Goal: Task Accomplishment & Management: Manage account settings

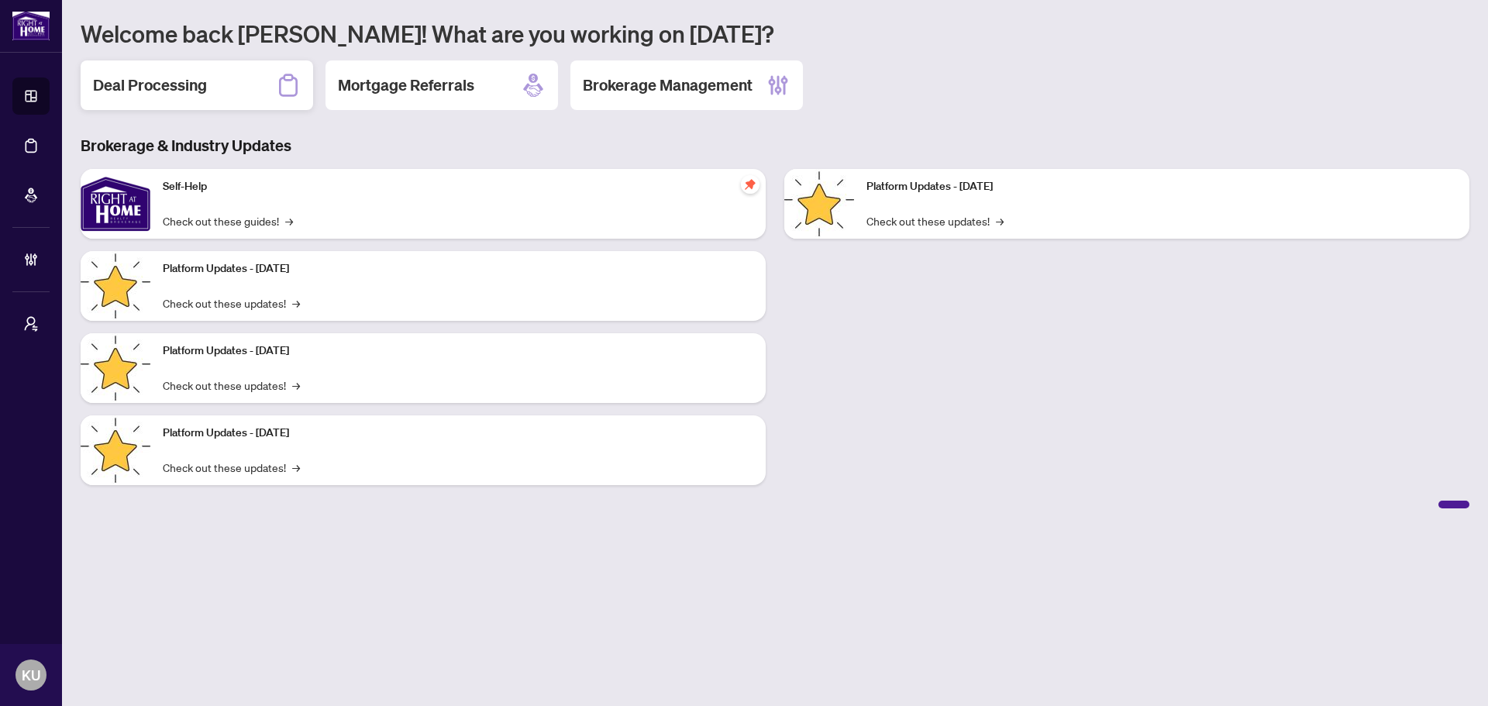
click at [208, 81] on div "Deal Processing" at bounding box center [197, 85] width 232 height 50
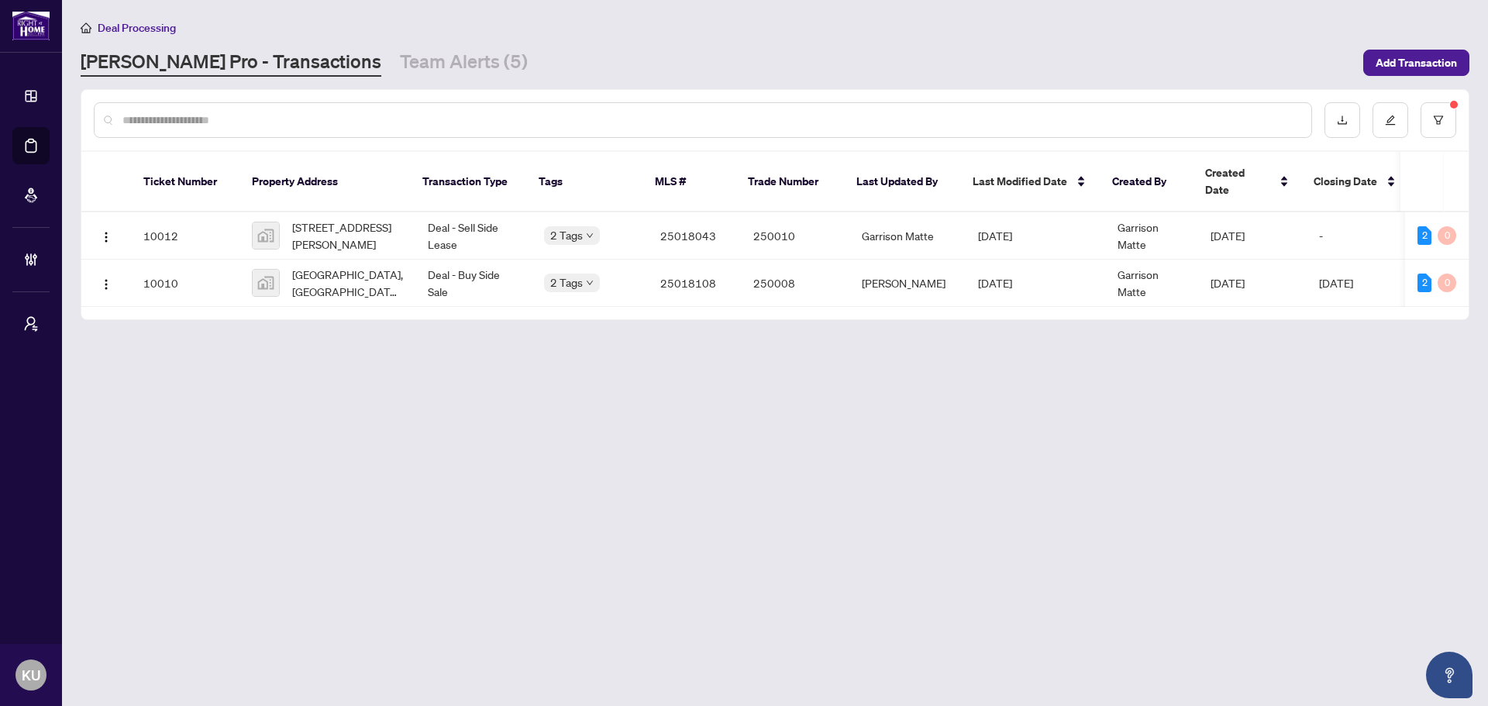
drag, startPoint x: 1260, startPoint y: 298, endPoint x: 1335, endPoint y: 303, distance: 75.4
click at [1335, 303] on div "Ticket Number Property Address Transaction Type Tags MLS # Trade Number Last Up…" at bounding box center [774, 235] width 1387 height 167
drag, startPoint x: 647, startPoint y: 298, endPoint x: 780, endPoint y: 312, distance: 134.0
click at [780, 312] on main "Deal Processing RAHR Pro - Transactions Team Alerts (5) Add Transaction Ticket …" at bounding box center [775, 353] width 1426 height 706
click at [400, 61] on link "Team Alerts (5)" at bounding box center [464, 63] width 128 height 28
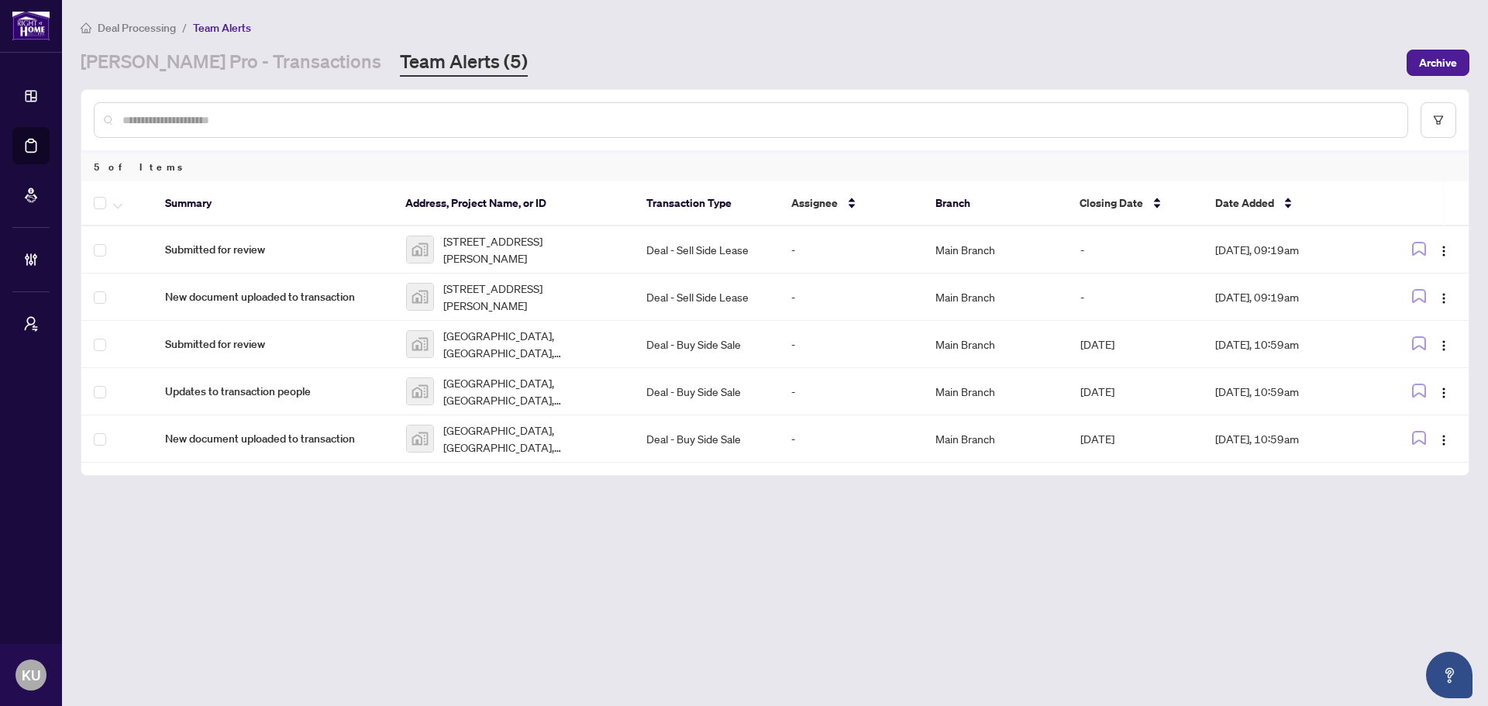
click at [242, 53] on link "[PERSON_NAME] Pro - Transactions" at bounding box center [231, 63] width 301 height 28
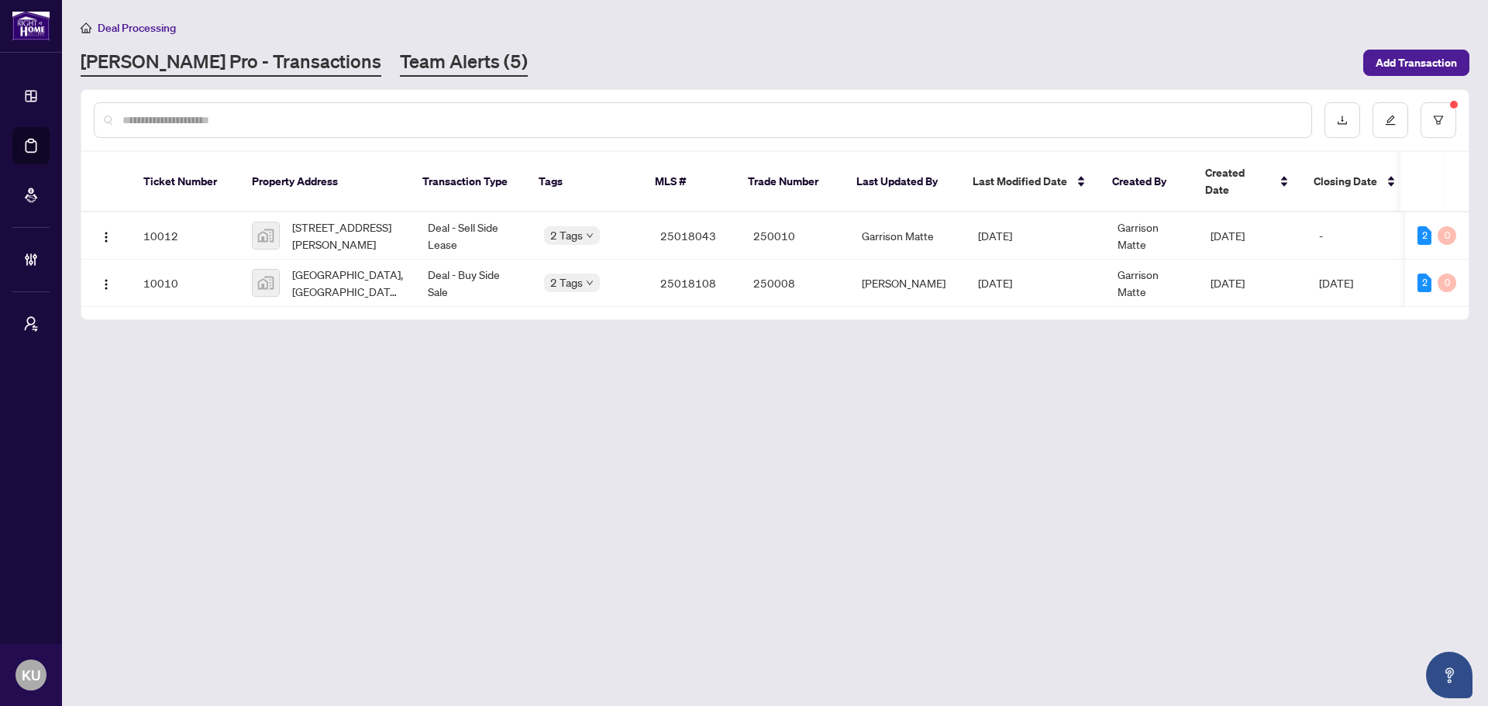
click at [400, 64] on link "Team Alerts (5)" at bounding box center [464, 63] width 128 height 28
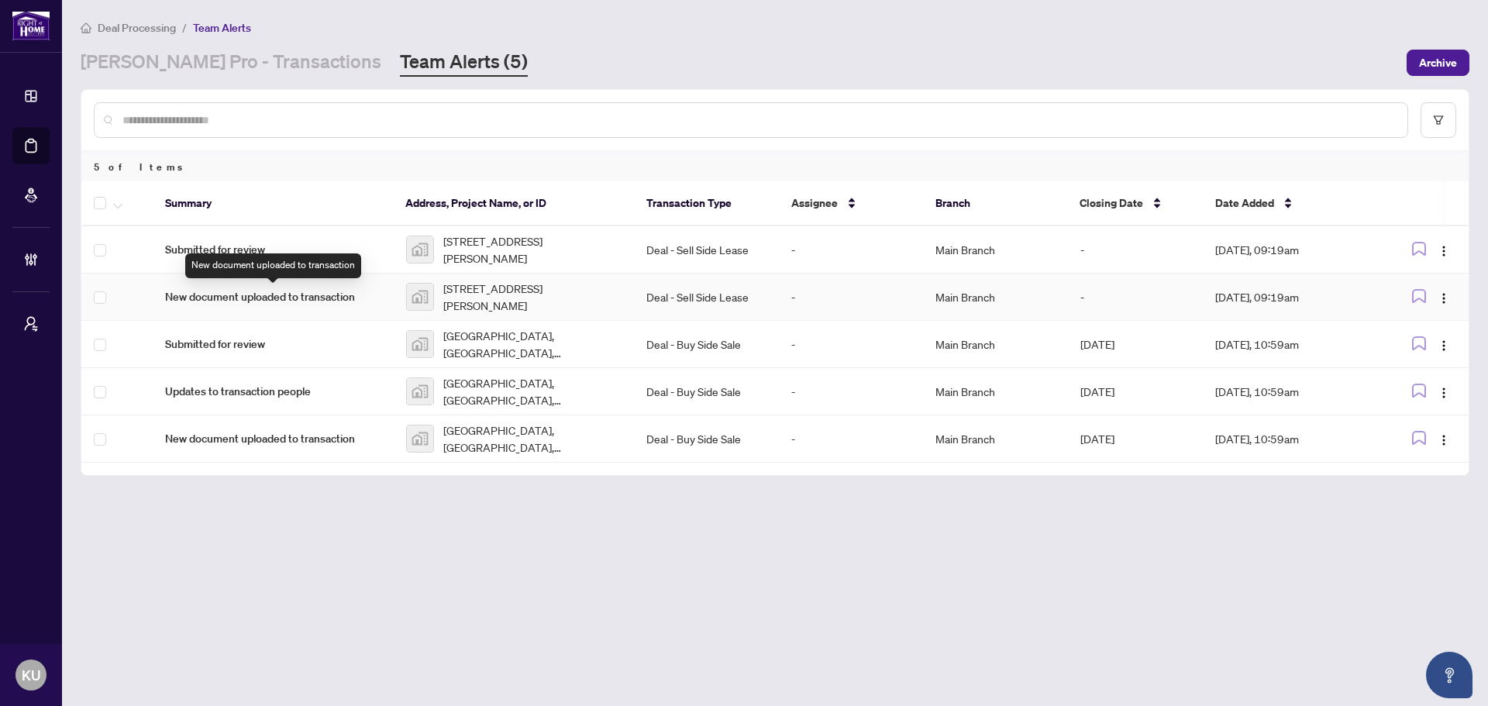
click at [280, 298] on span "New document uploaded to transaction" at bounding box center [273, 296] width 216 height 17
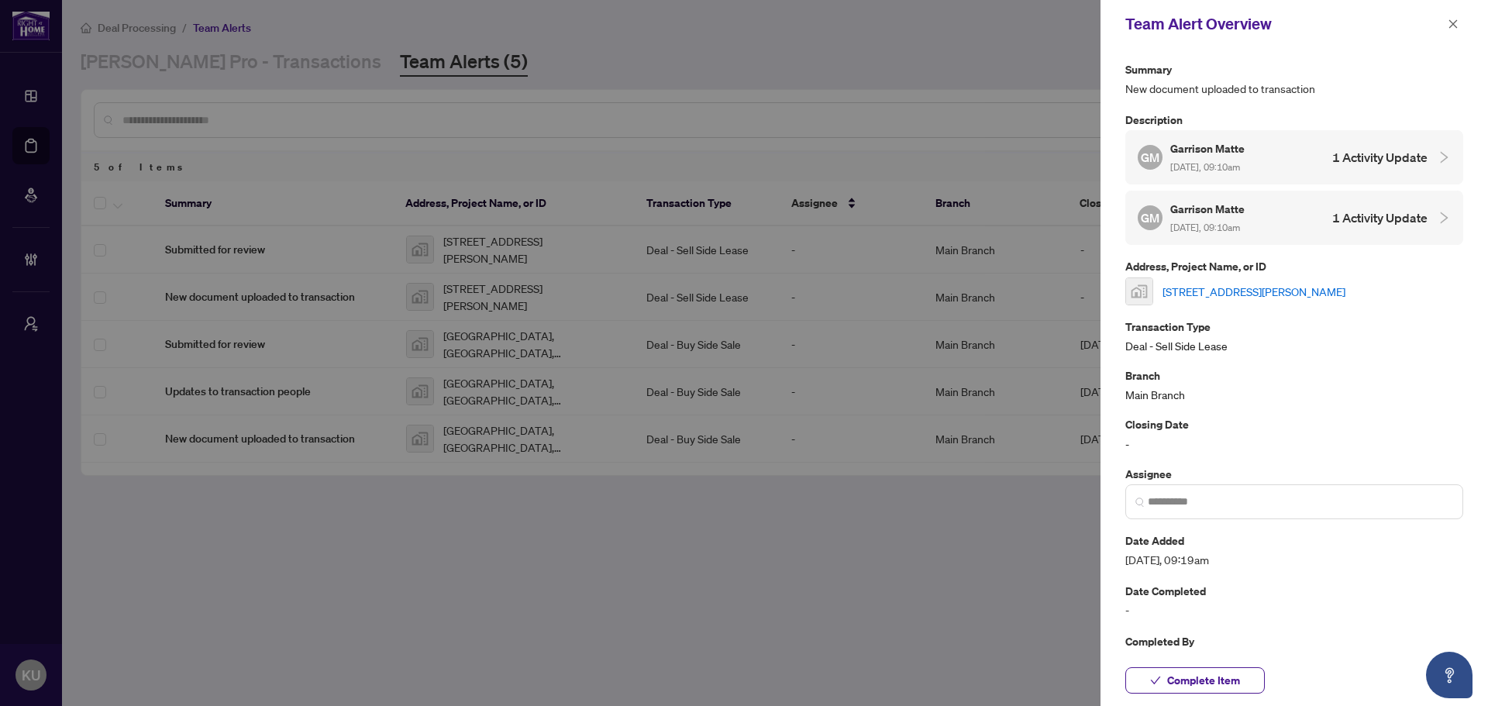
click at [1303, 291] on link "[STREET_ADDRESS][PERSON_NAME]" at bounding box center [1253, 291] width 183 height 17
click at [1166, 683] on button "Complete Item" at bounding box center [1194, 680] width 139 height 26
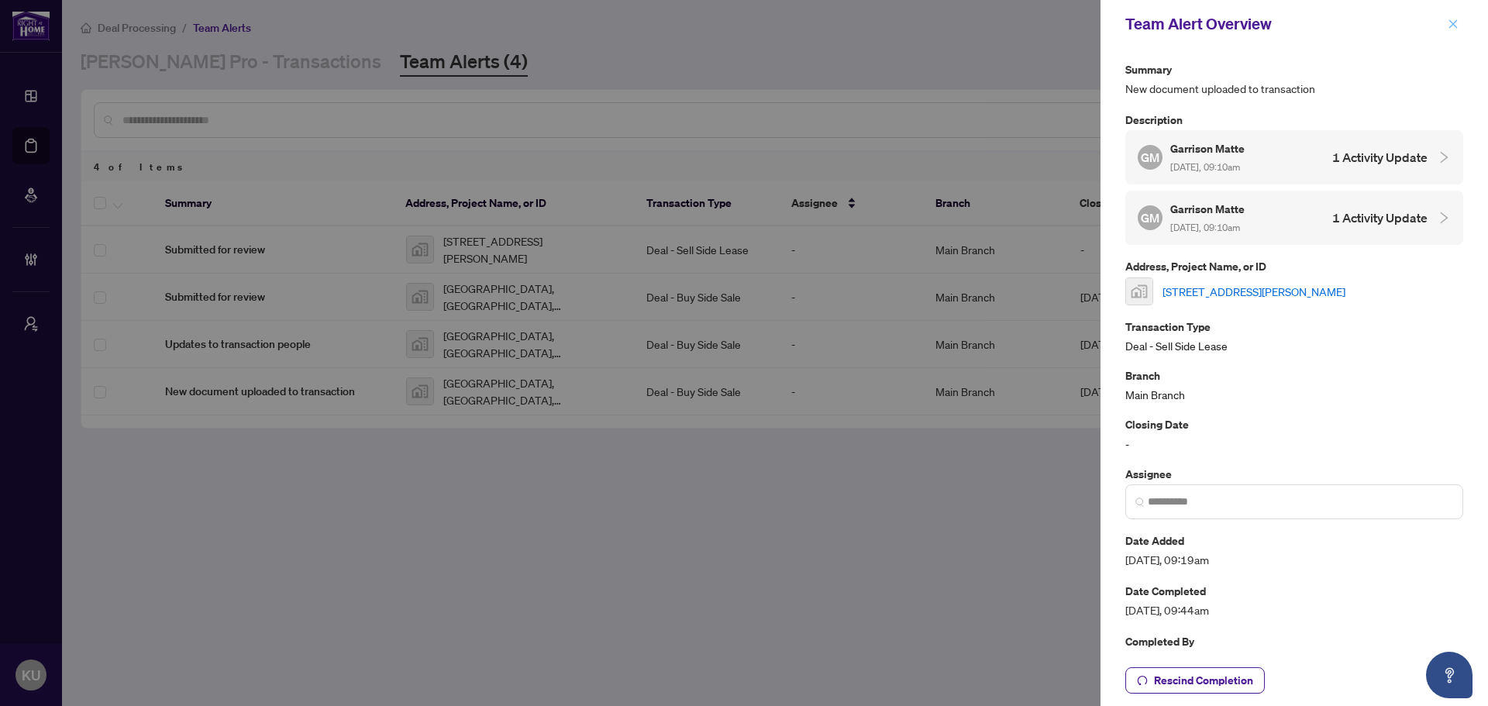
click at [1453, 21] on icon "close" at bounding box center [1453, 24] width 11 height 11
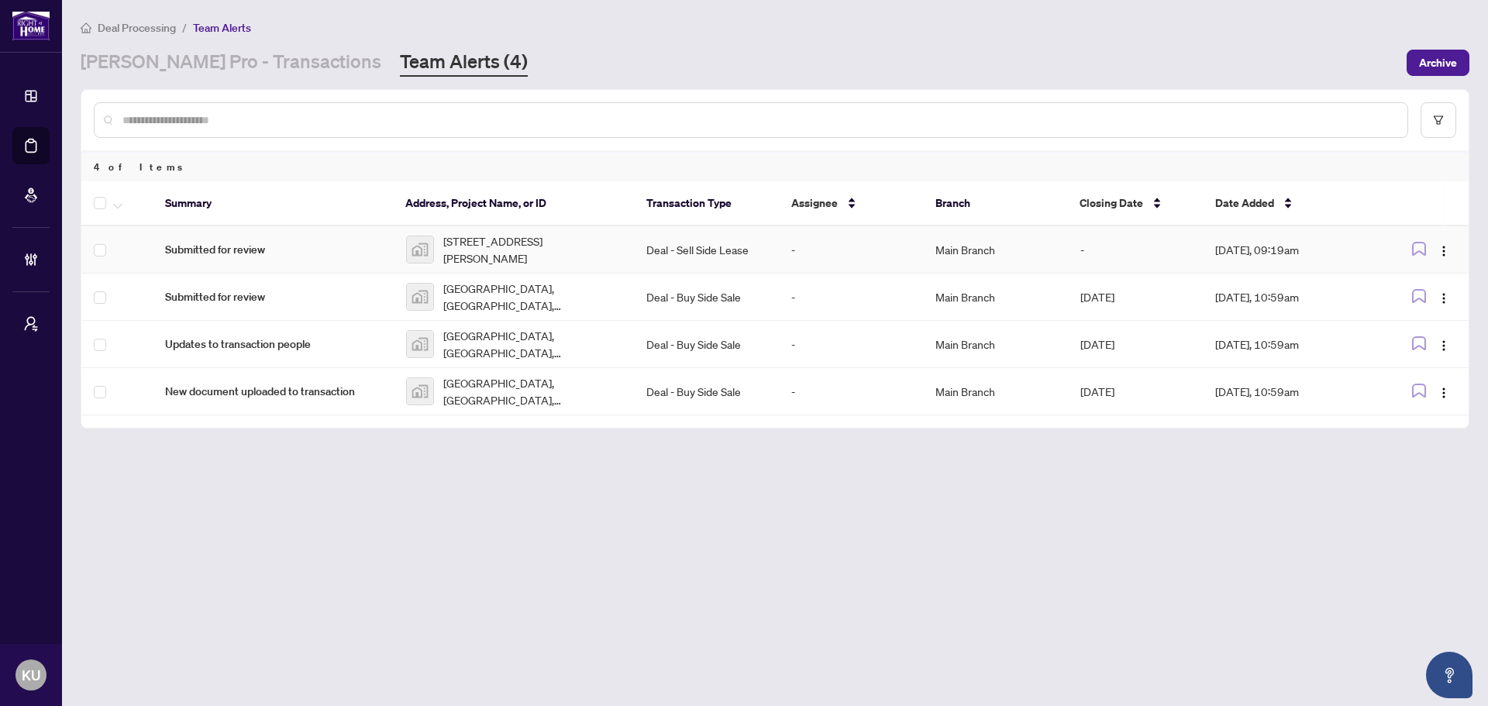
click at [183, 256] on span "Submitted for review" at bounding box center [273, 249] width 216 height 17
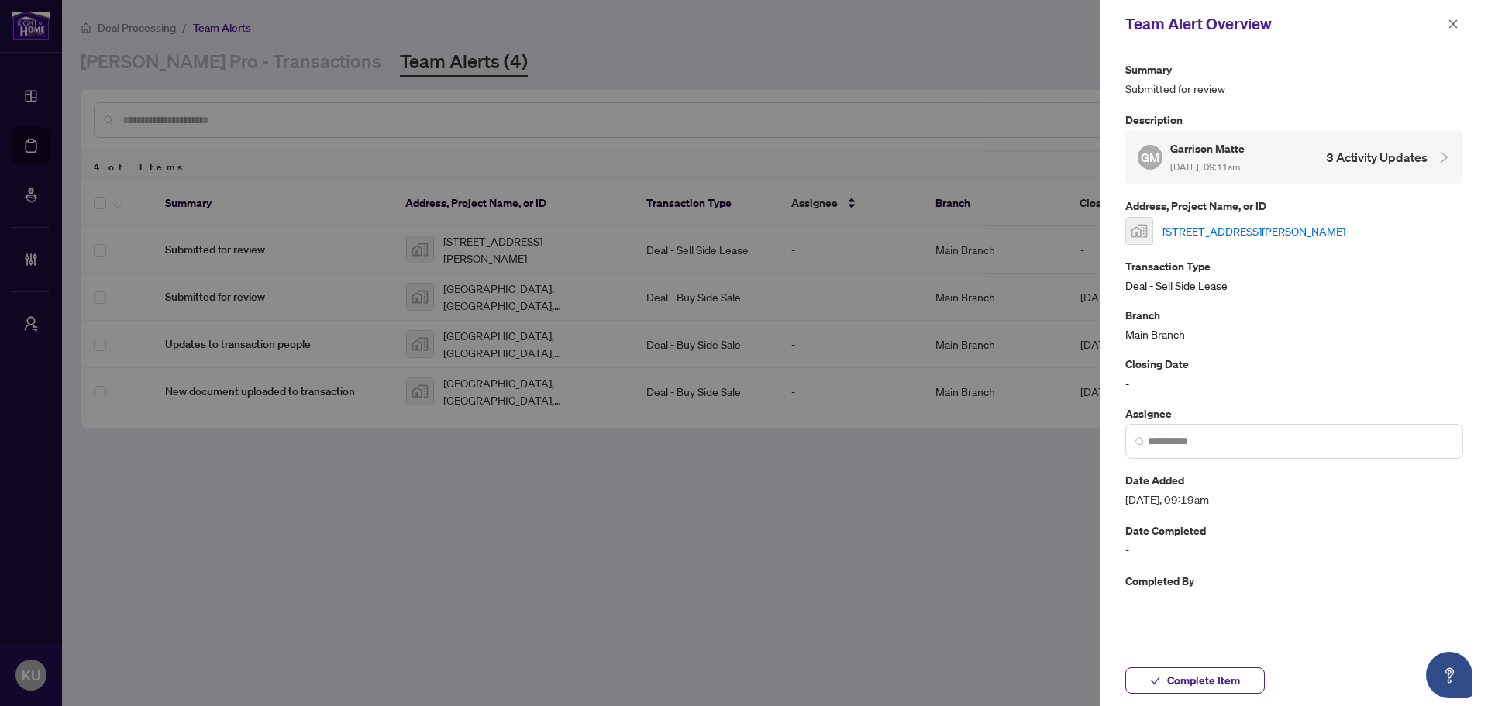
click at [1434, 153] on div at bounding box center [1438, 157] width 23 height 17
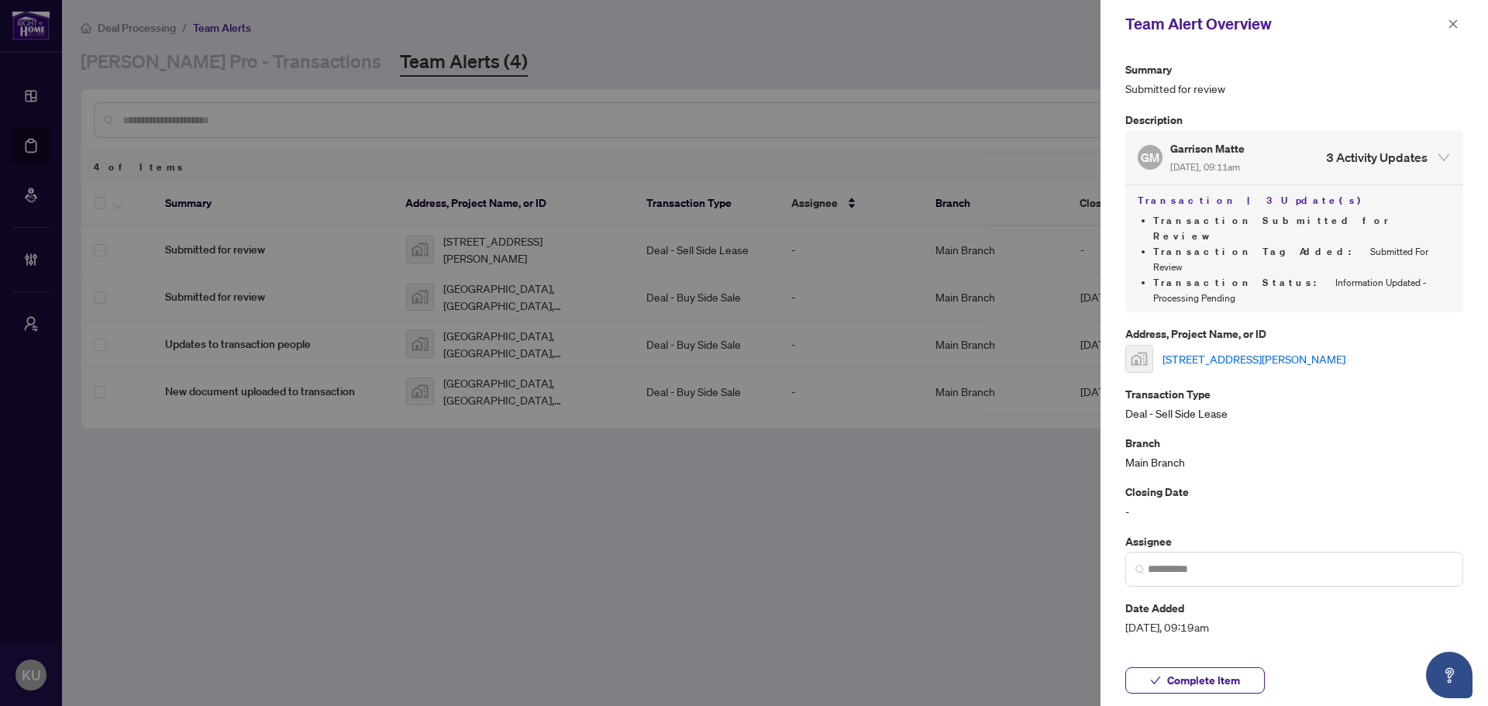
click at [1437, 153] on icon "expanded" at bounding box center [1444, 157] width 14 height 14
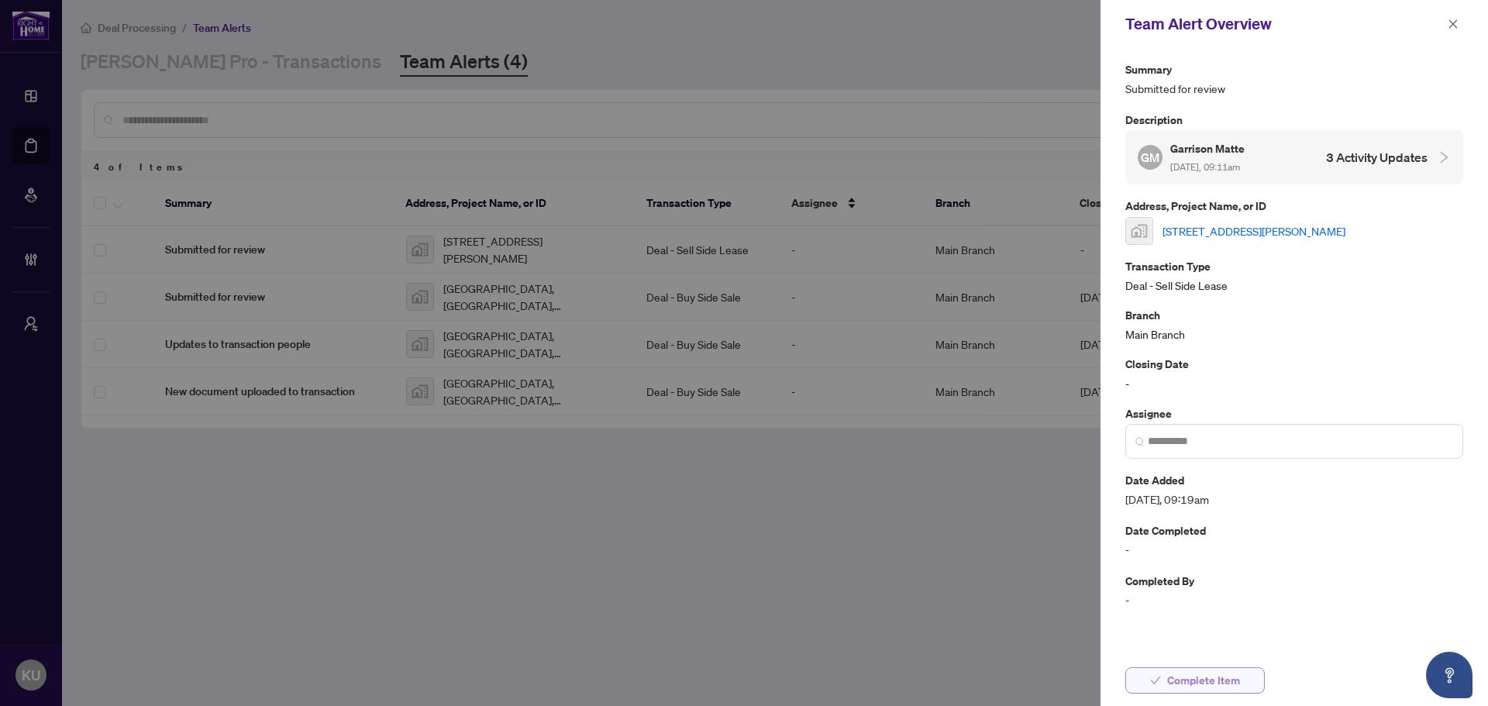
click at [1166, 687] on button "Complete Item" at bounding box center [1194, 680] width 139 height 26
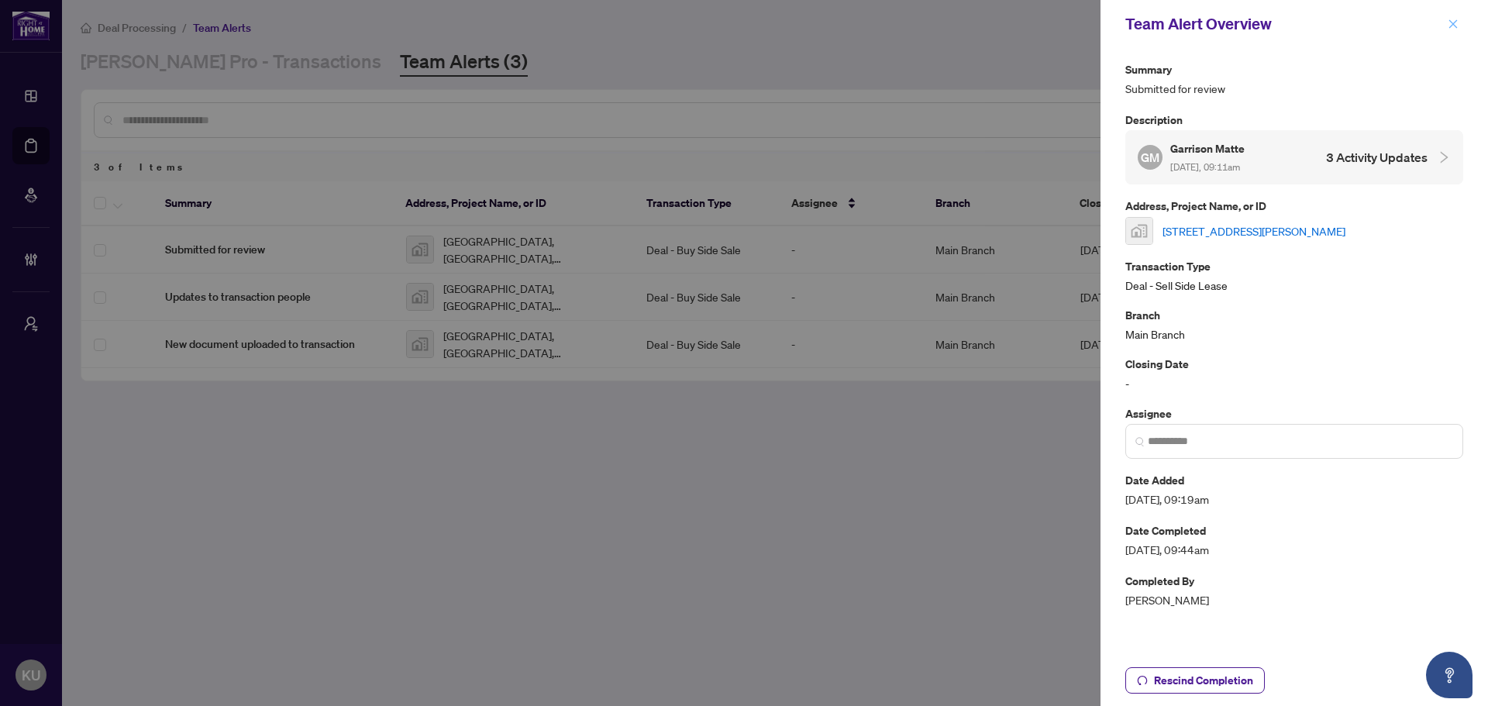
click at [1452, 23] on icon "close" at bounding box center [1453, 23] width 9 height 9
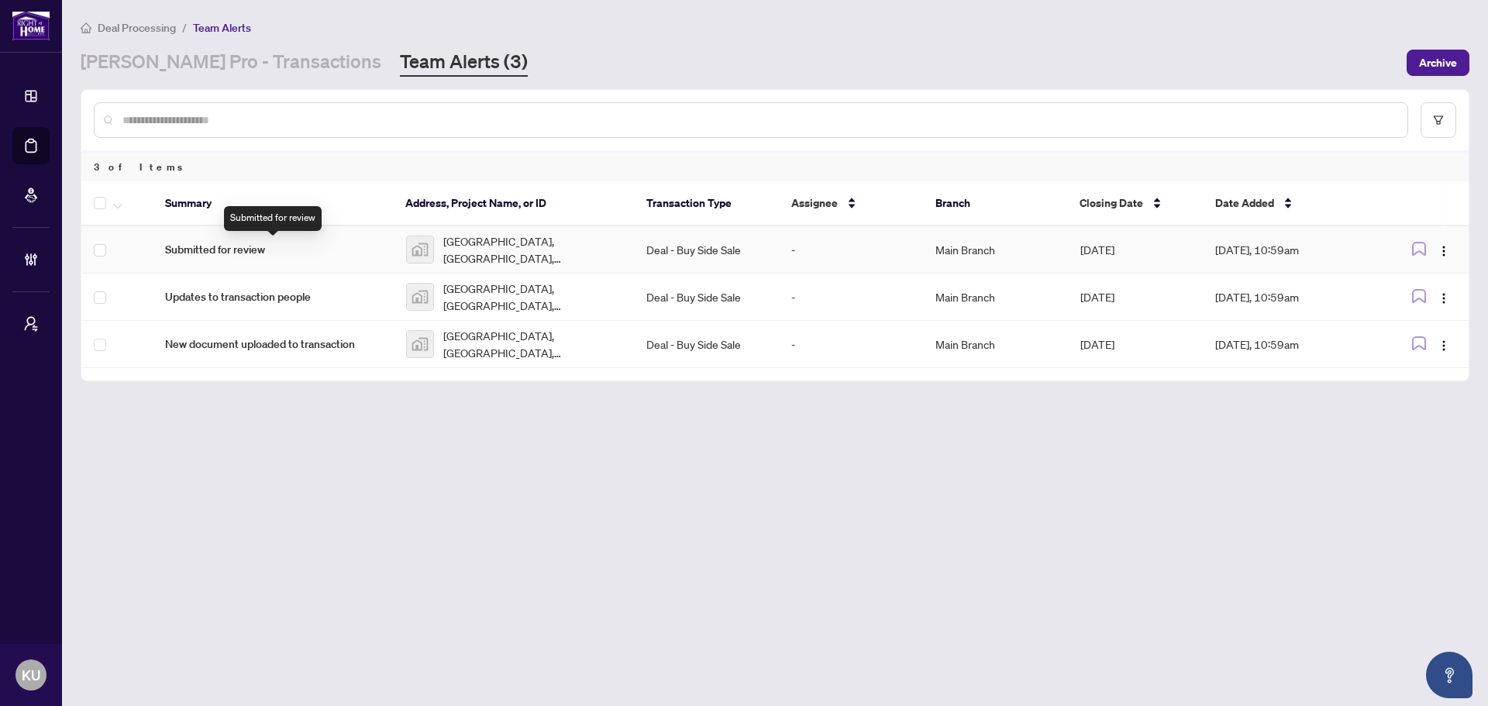
click at [239, 248] on span "Submitted for review" at bounding box center [273, 249] width 216 height 17
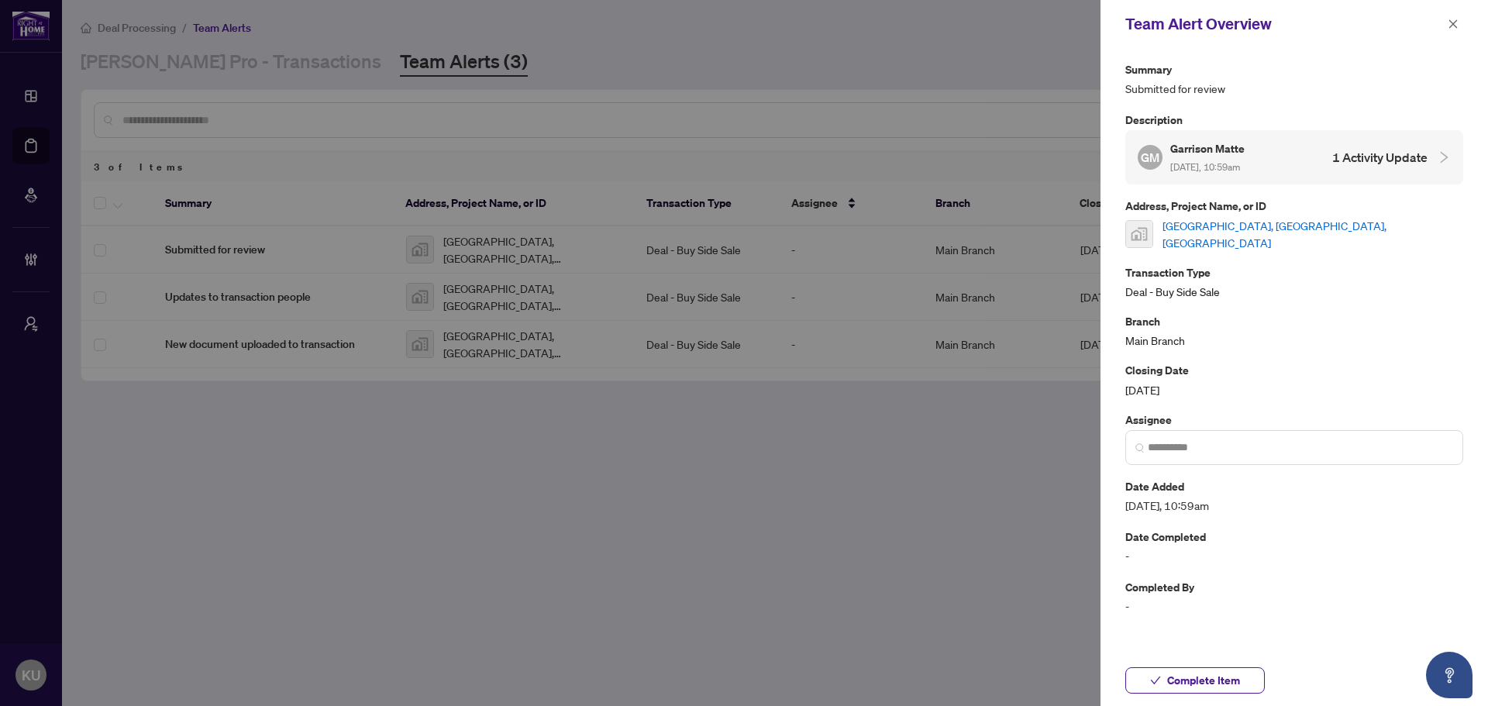
click at [1294, 227] on link "[GEOGRAPHIC_DATA], [GEOGRAPHIC_DATA], [GEOGRAPHIC_DATA]" at bounding box center [1312, 234] width 301 height 34
click at [1450, 16] on span "button" at bounding box center [1453, 24] width 11 height 25
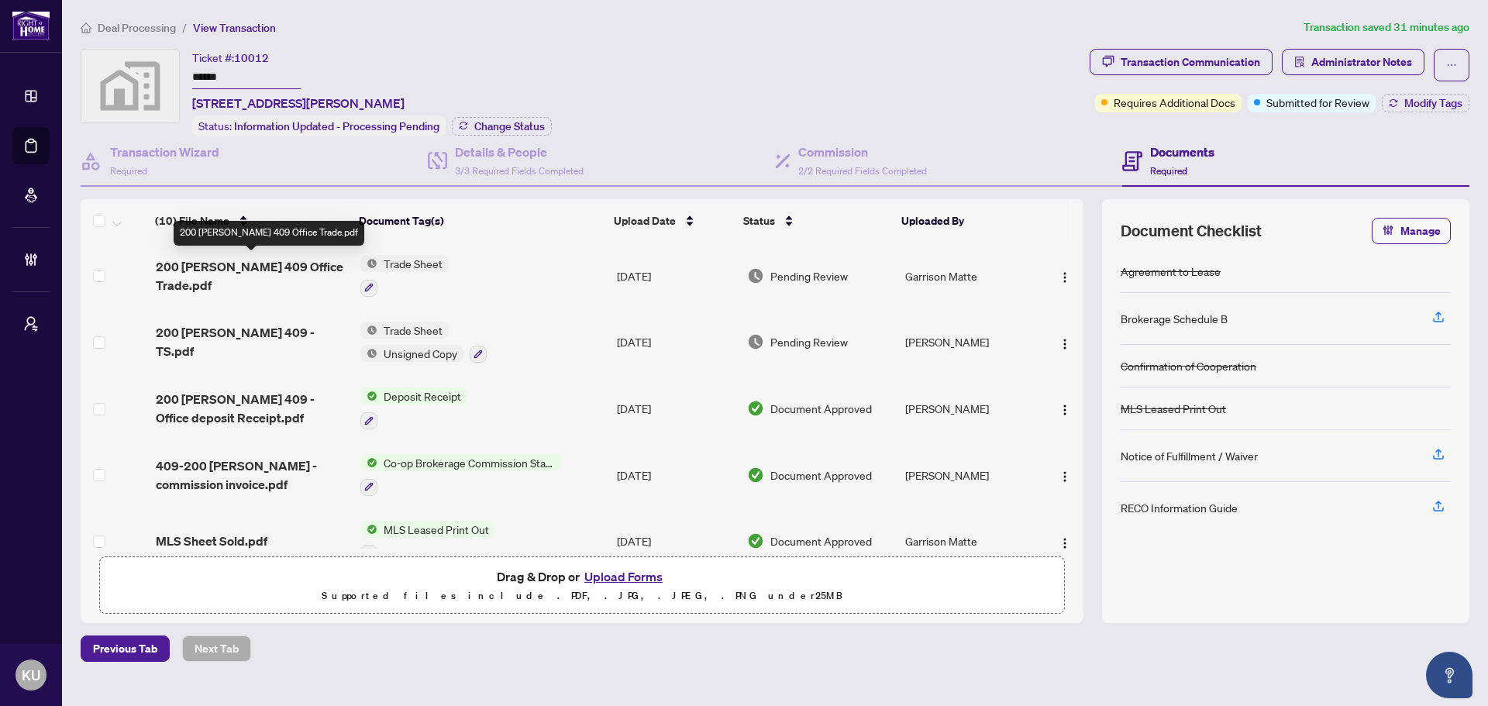
click at [222, 265] on span "200 Manning 409 Office Trade.pdf" at bounding box center [252, 275] width 192 height 37
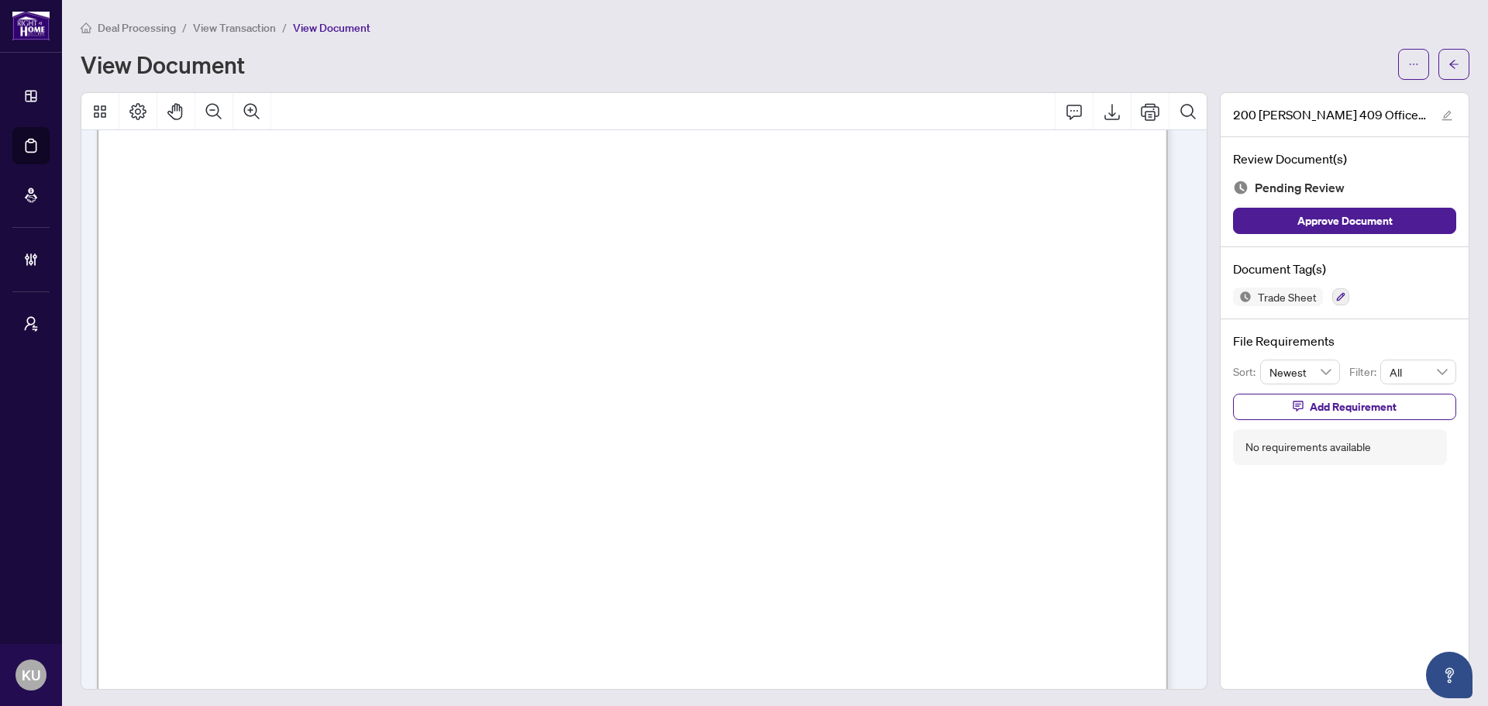
scroll to position [852, 0]
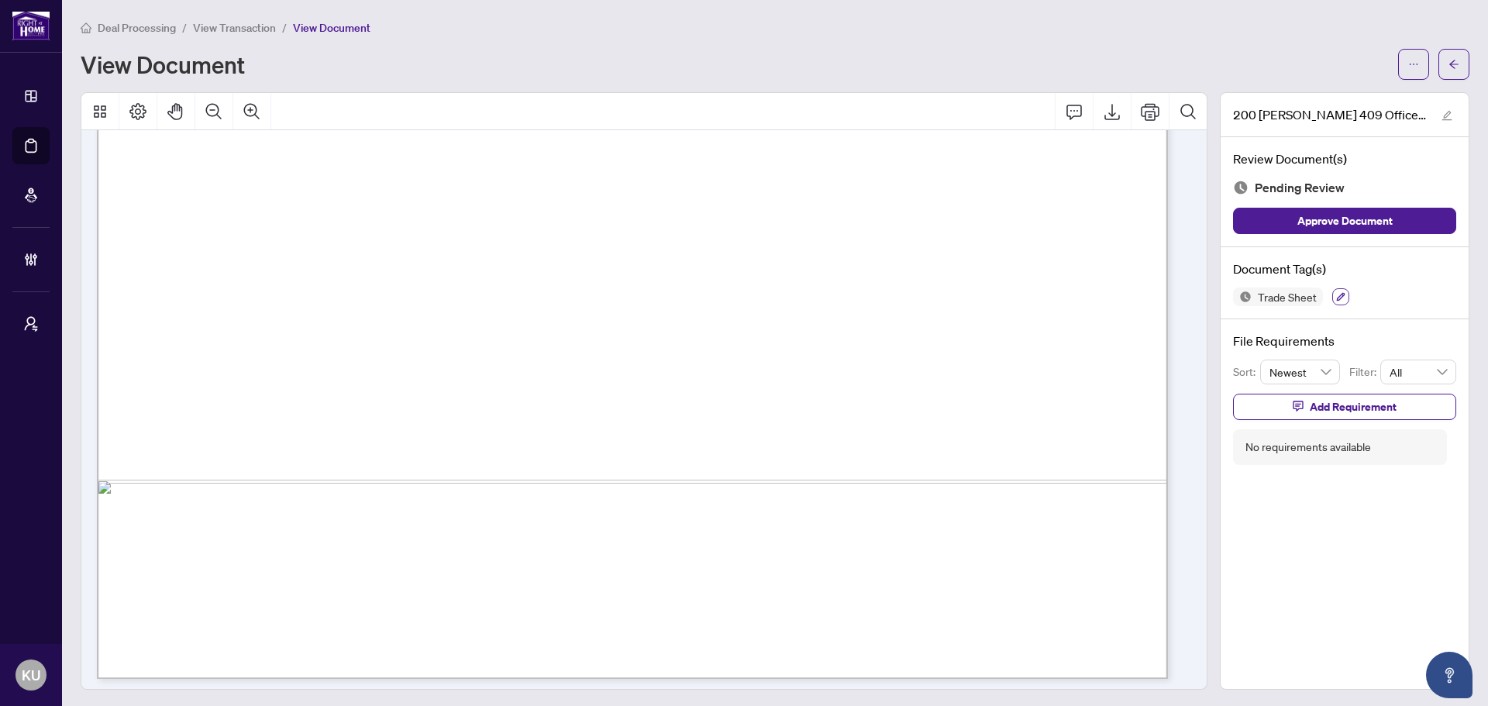
click at [1336, 292] on icon "button" at bounding box center [1340, 296] width 9 height 9
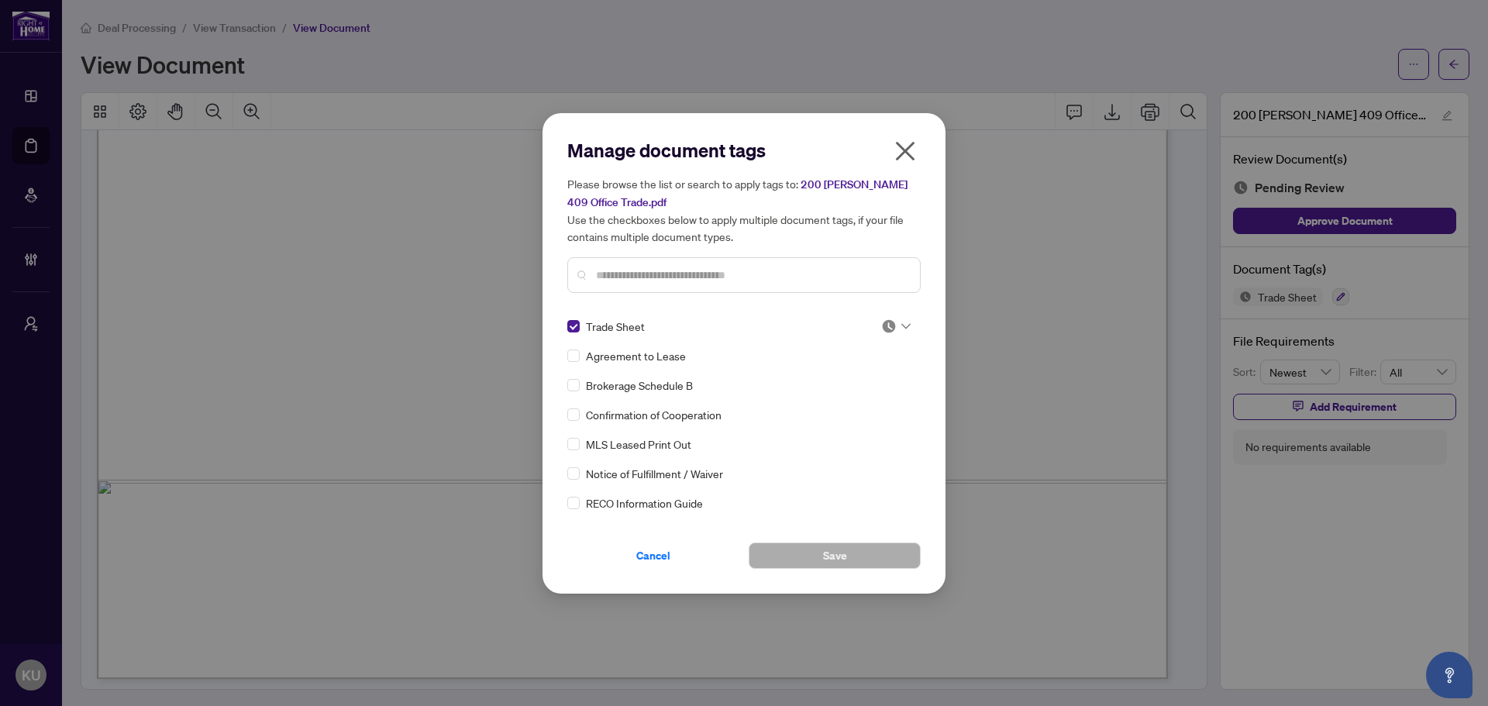
click at [915, 321] on div "Trade Sheet Agreement to Lease Brokerage Schedule B Confirmation of Cooperation…" at bounding box center [743, 415] width 353 height 194
click at [895, 327] on div at bounding box center [895, 326] width 29 height 15
click at [850, 399] on div "Approved" at bounding box center [844, 401] width 99 height 17
click at [829, 550] on span "Save" at bounding box center [835, 555] width 24 height 25
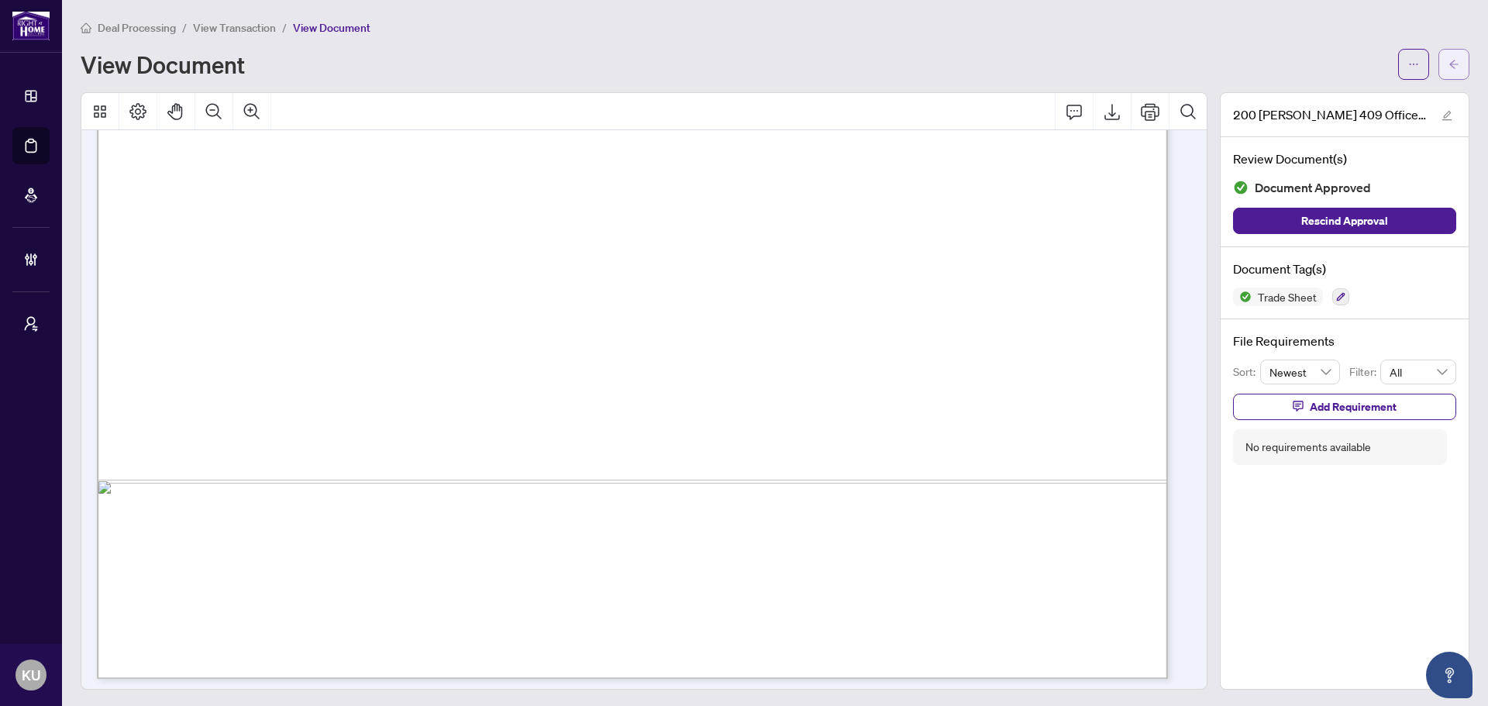
click at [1448, 56] on span "button" at bounding box center [1453, 64] width 11 height 25
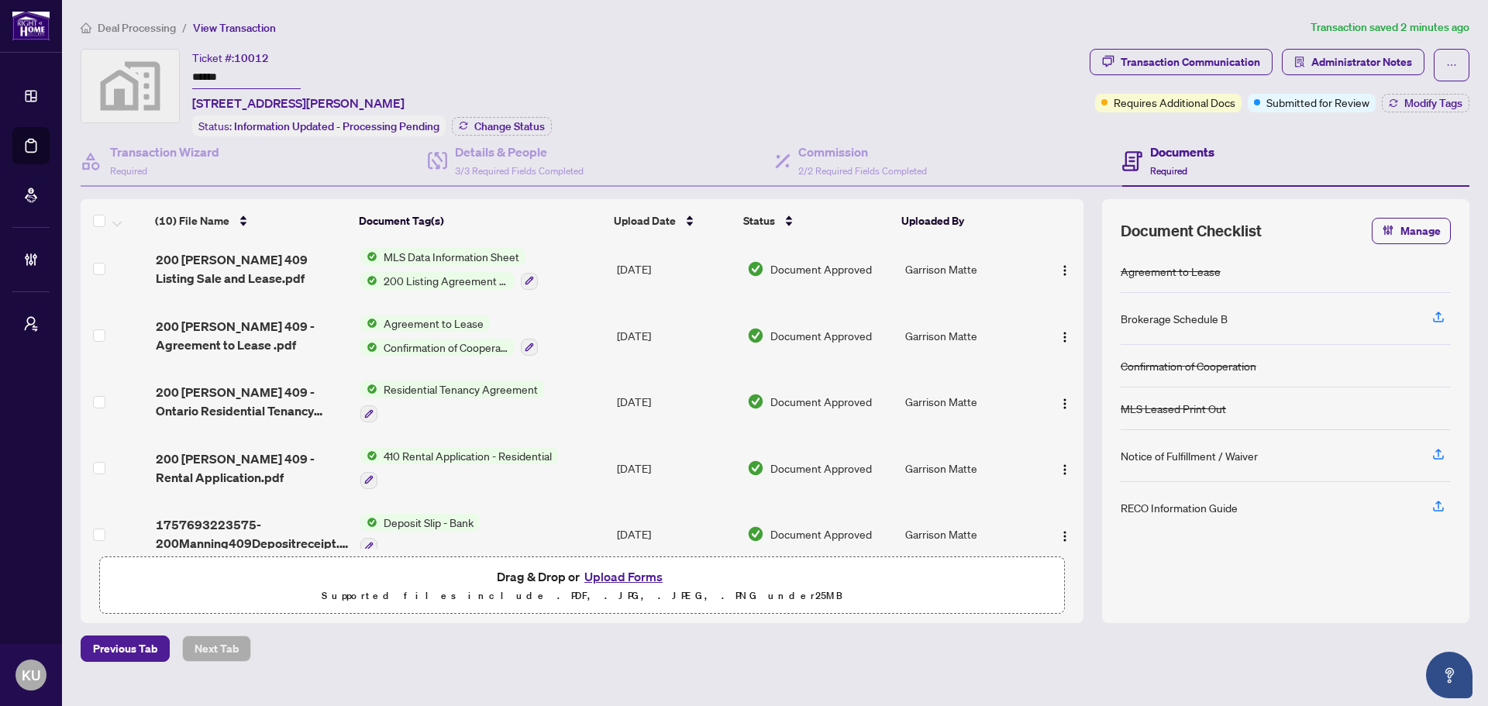
scroll to position [360, 0]
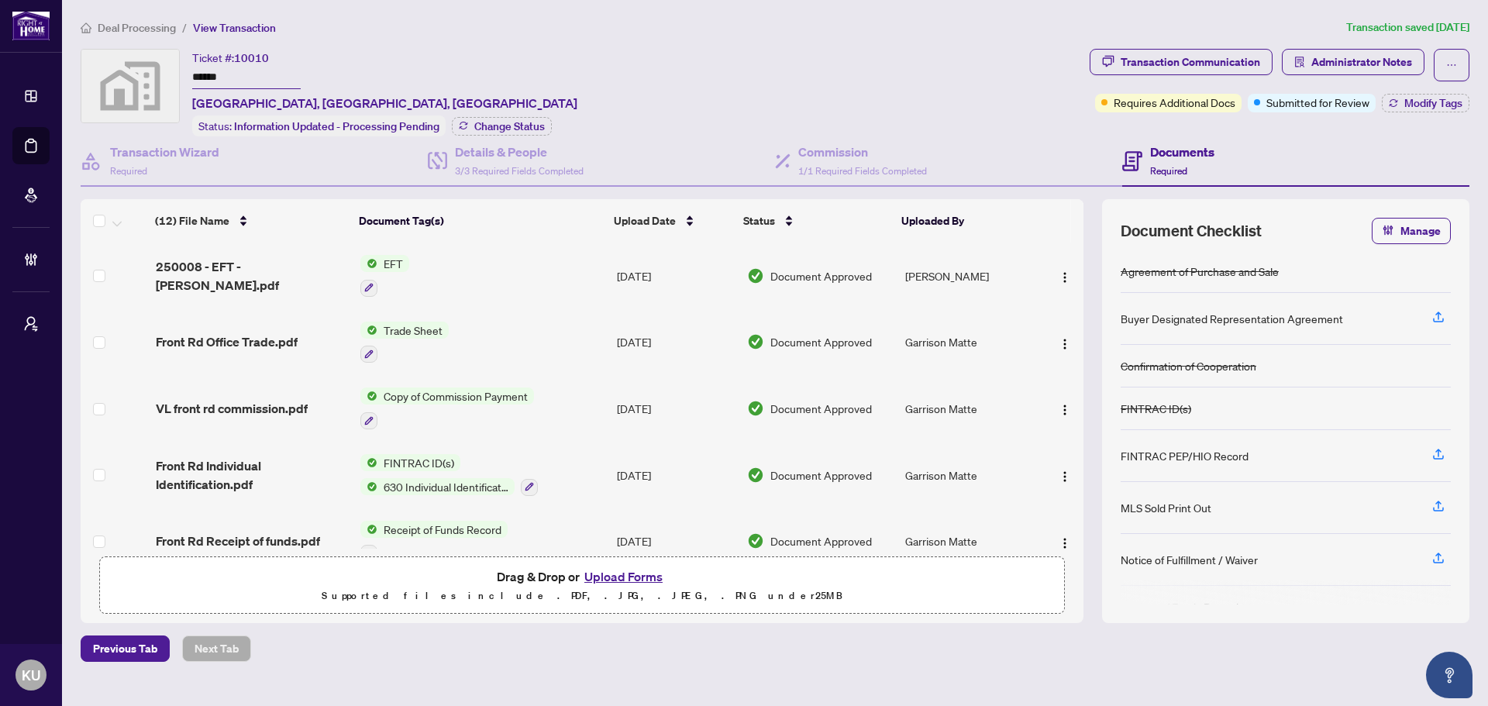
click at [160, 32] on span "Deal Processing" at bounding box center [137, 28] width 78 height 14
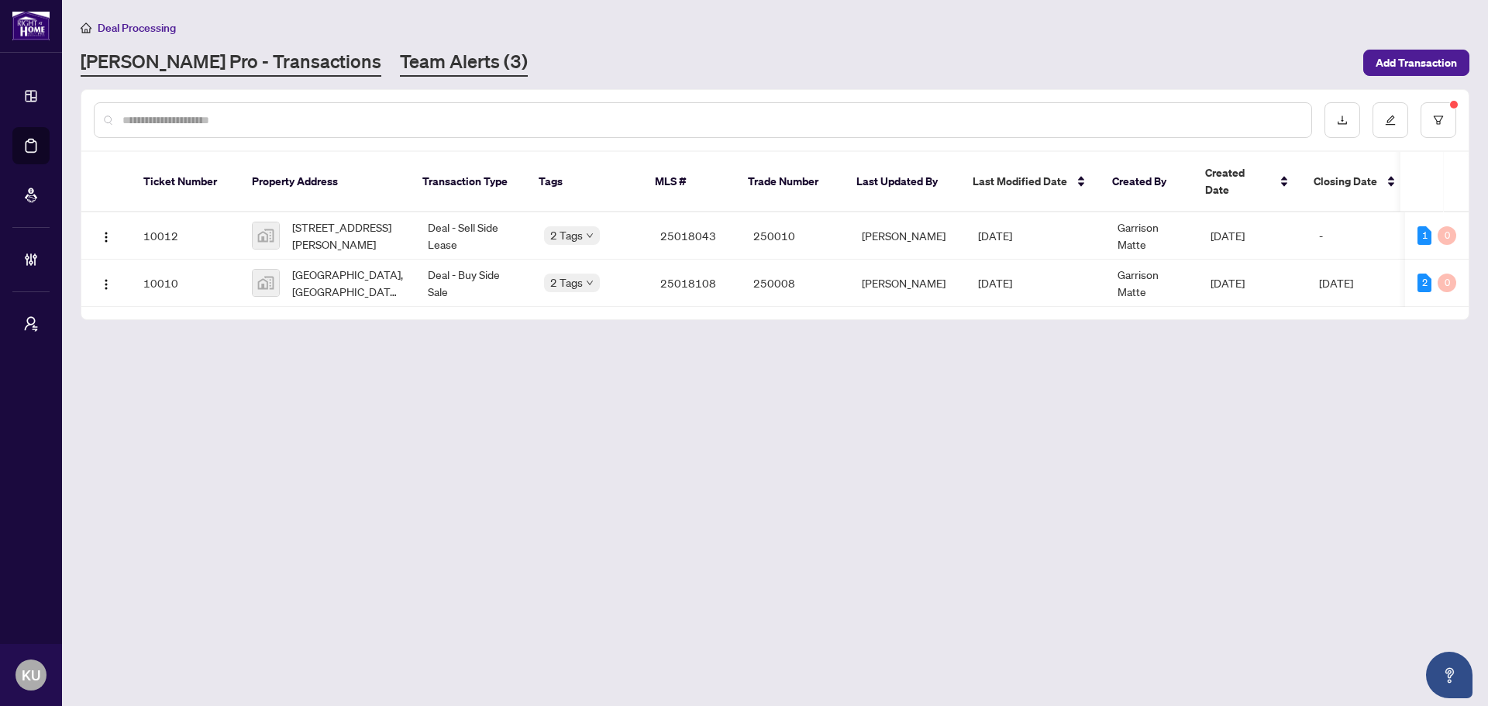
click at [400, 63] on link "Team Alerts (3)" at bounding box center [464, 63] width 128 height 28
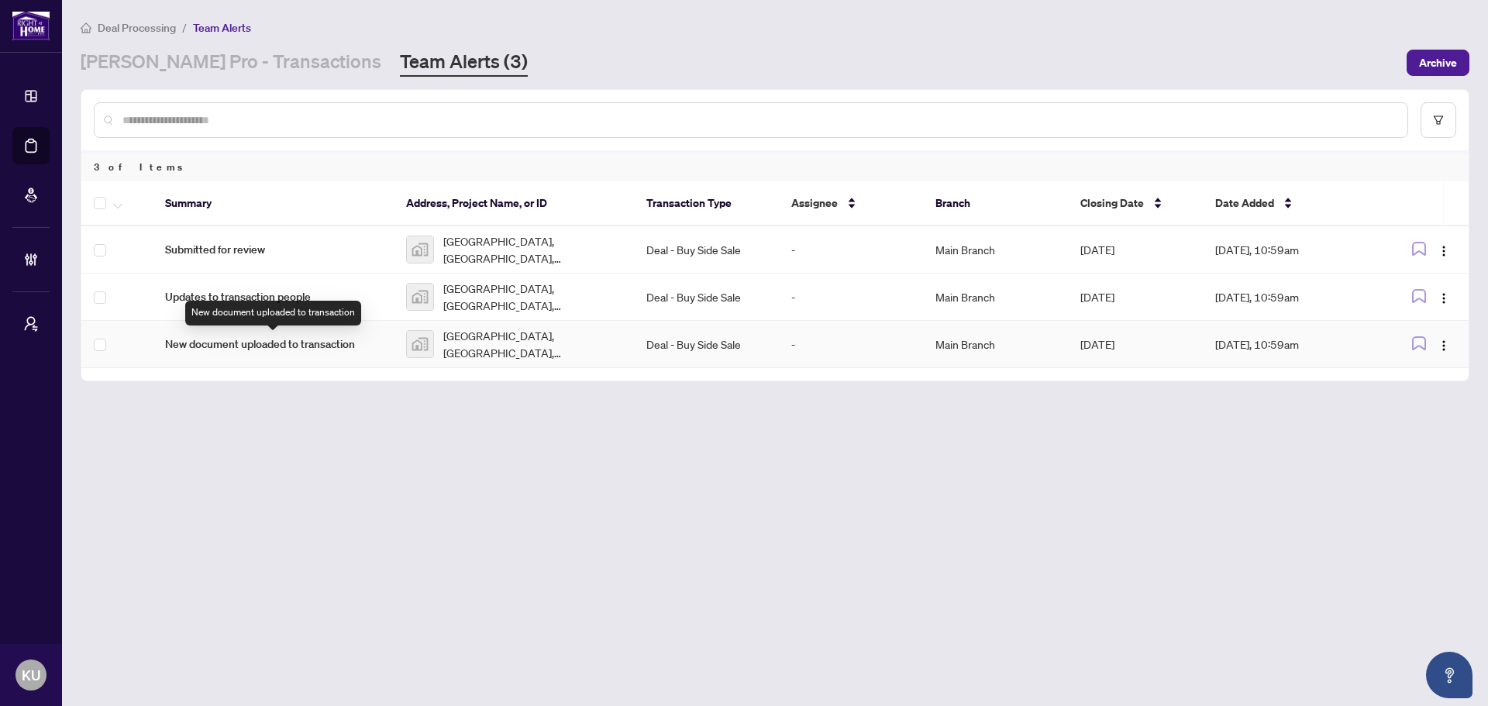
click at [211, 346] on span "New document uploaded to transaction" at bounding box center [273, 344] width 216 height 17
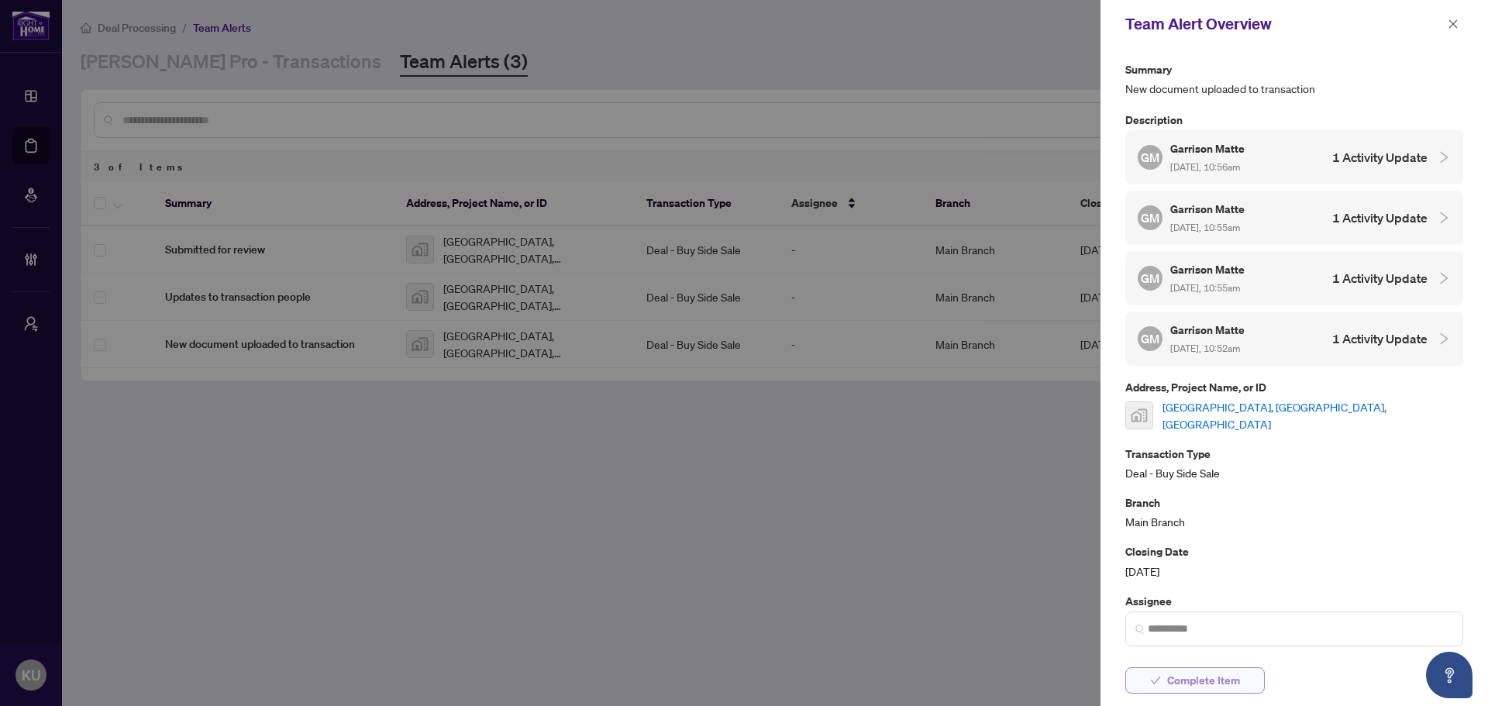
click at [1190, 673] on span "Complete Item" at bounding box center [1203, 680] width 73 height 25
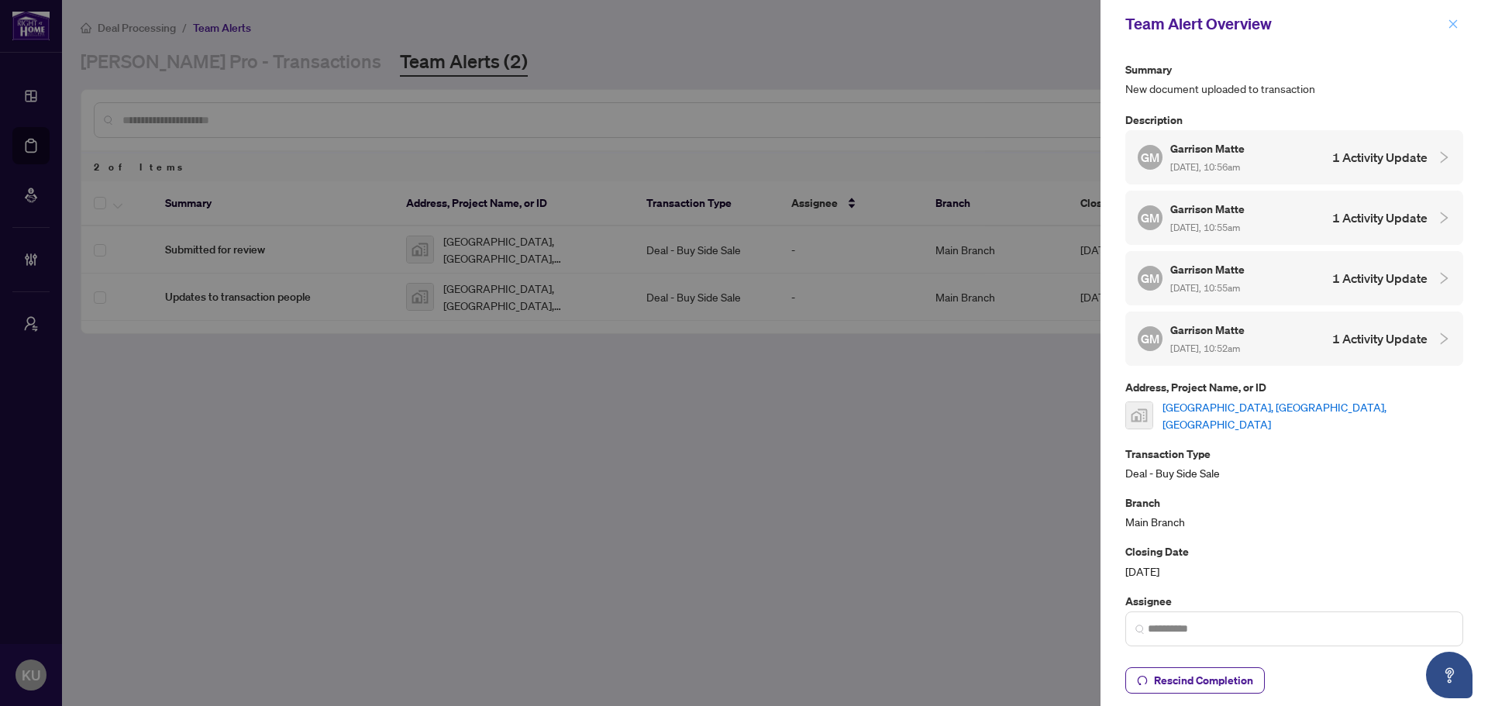
click at [1445, 23] on button "button" at bounding box center [1453, 24] width 20 height 19
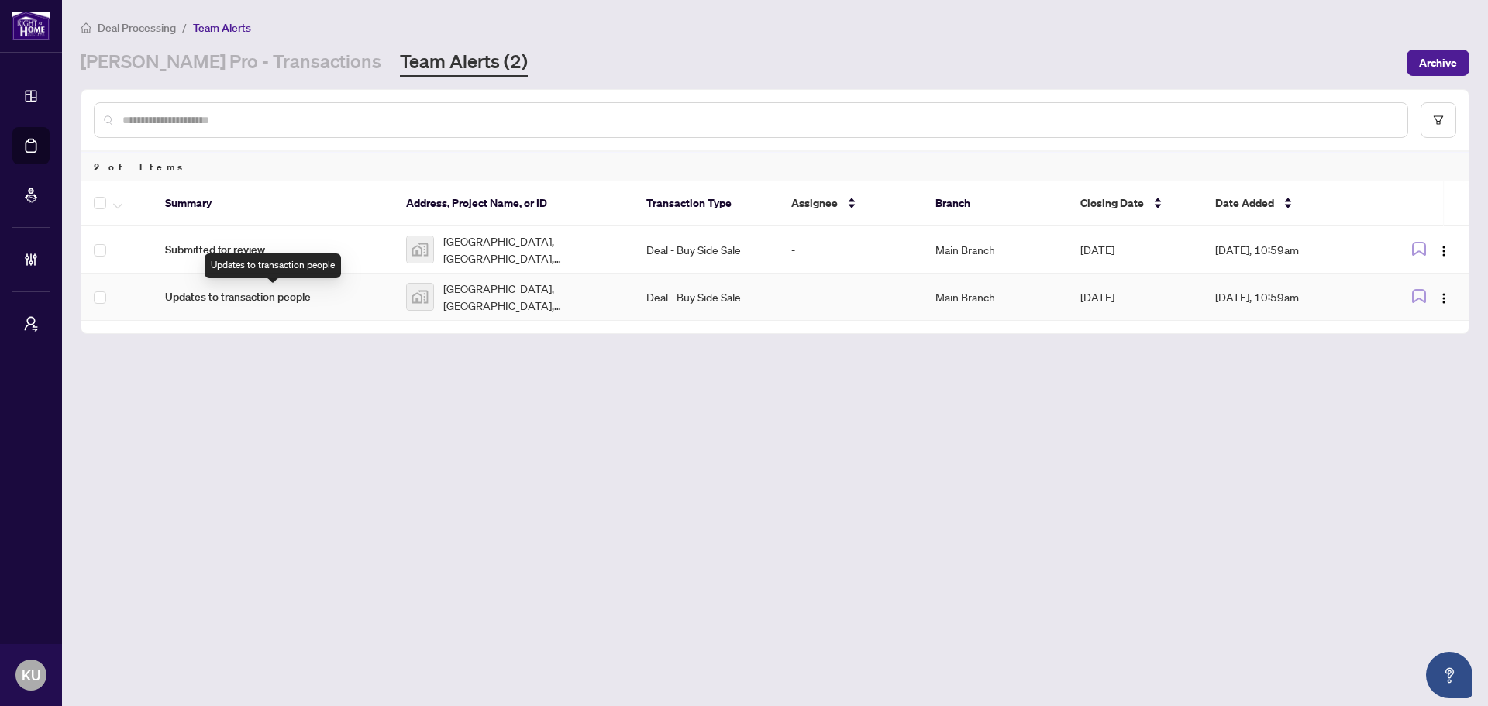
click at [277, 296] on span "Updates to transaction people" at bounding box center [273, 296] width 216 height 17
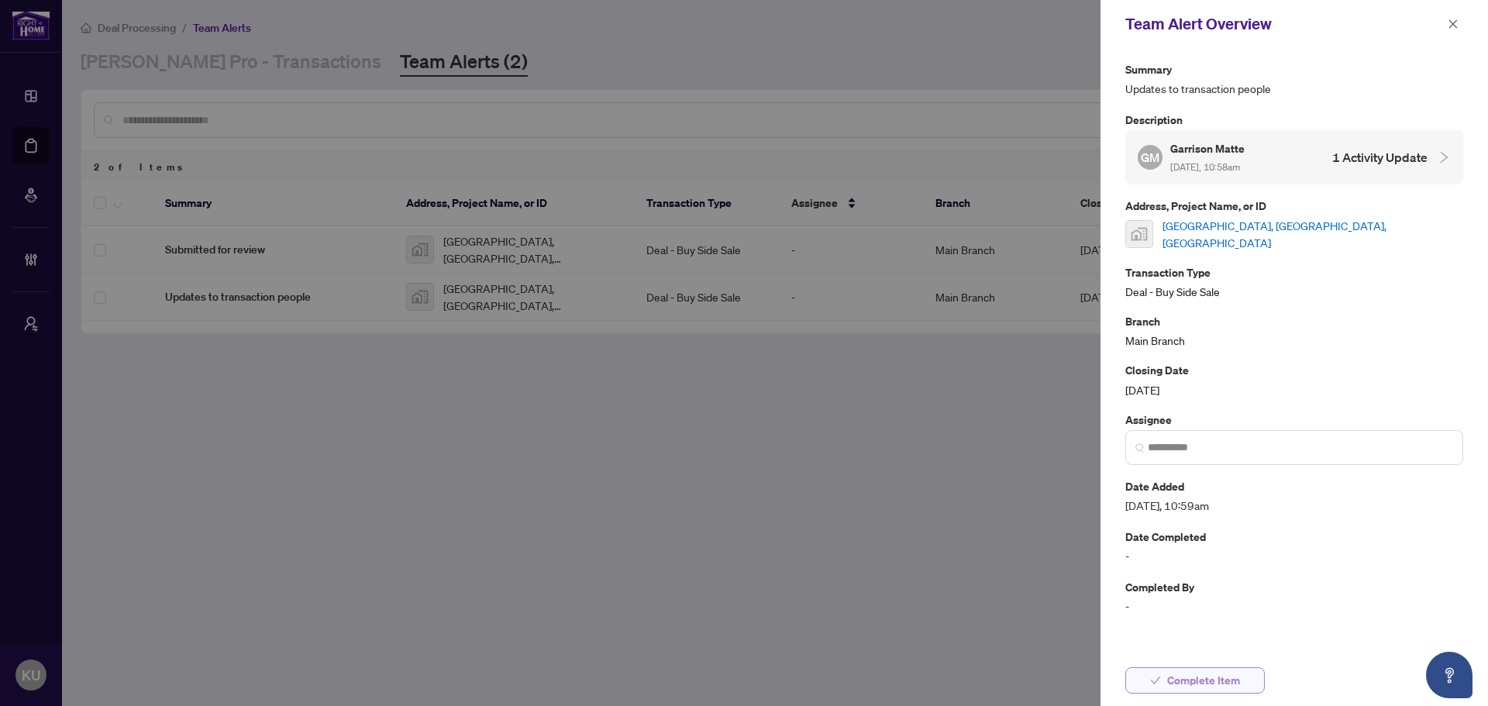
click at [1162, 668] on button "Complete Item" at bounding box center [1194, 680] width 139 height 26
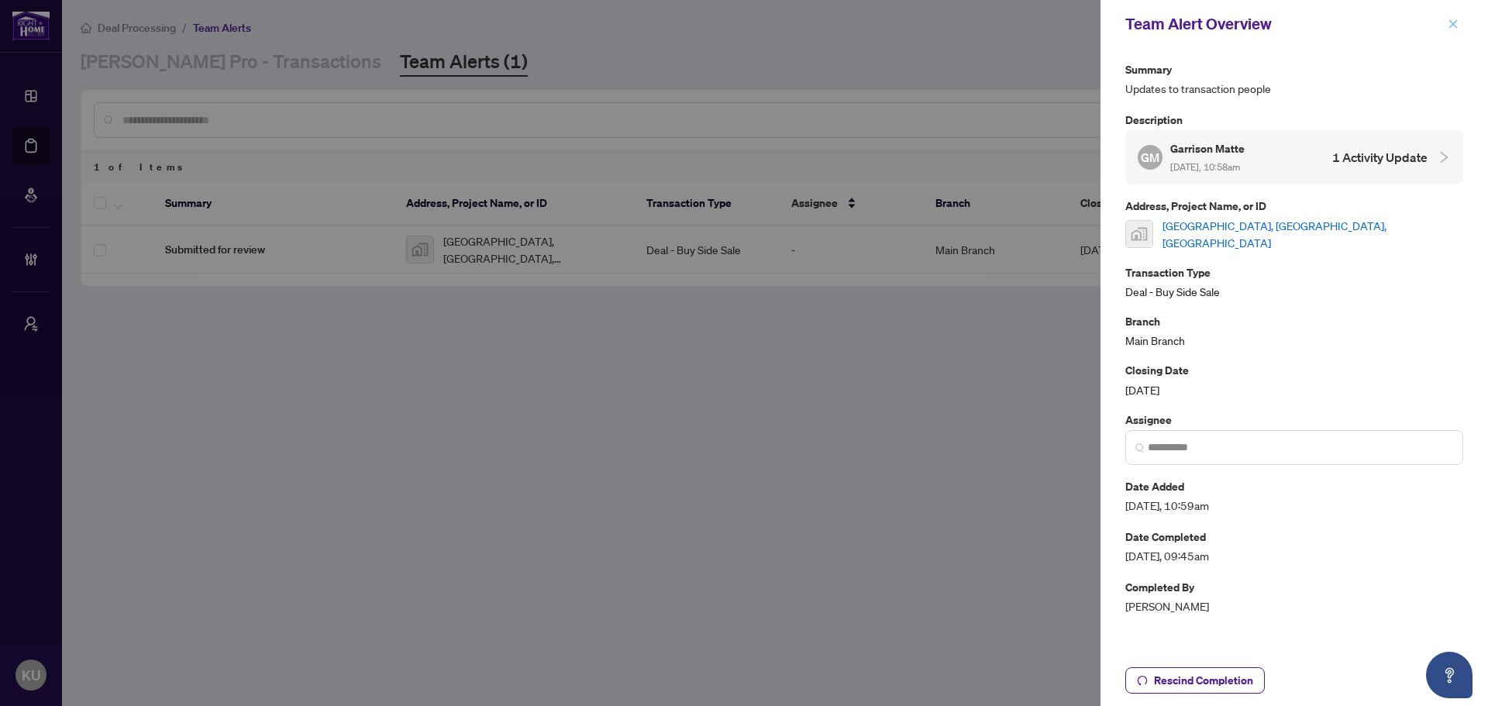
click at [1455, 27] on icon "close" at bounding box center [1453, 23] width 9 height 9
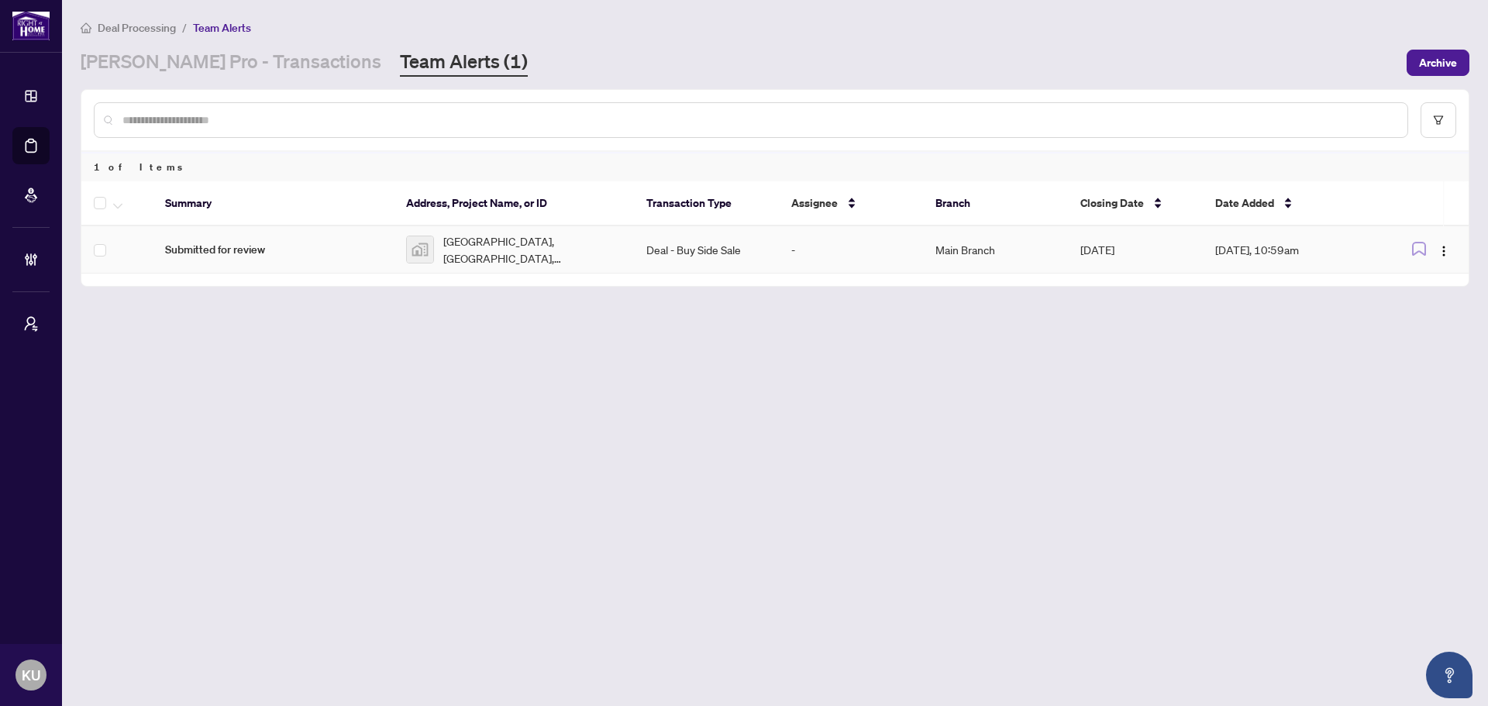
click at [200, 253] on span "Submitted for review" at bounding box center [273, 249] width 216 height 17
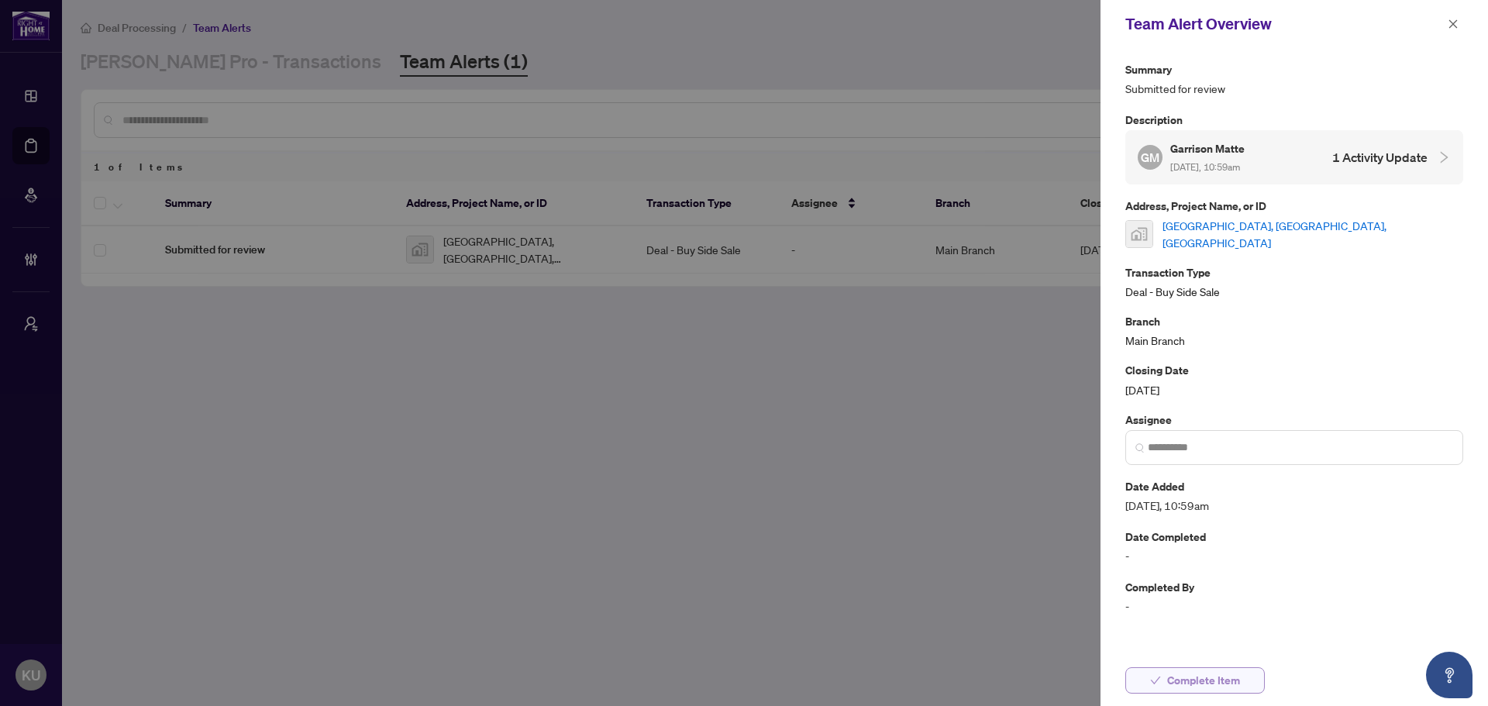
click at [1221, 676] on span "Complete Item" at bounding box center [1203, 680] width 73 height 25
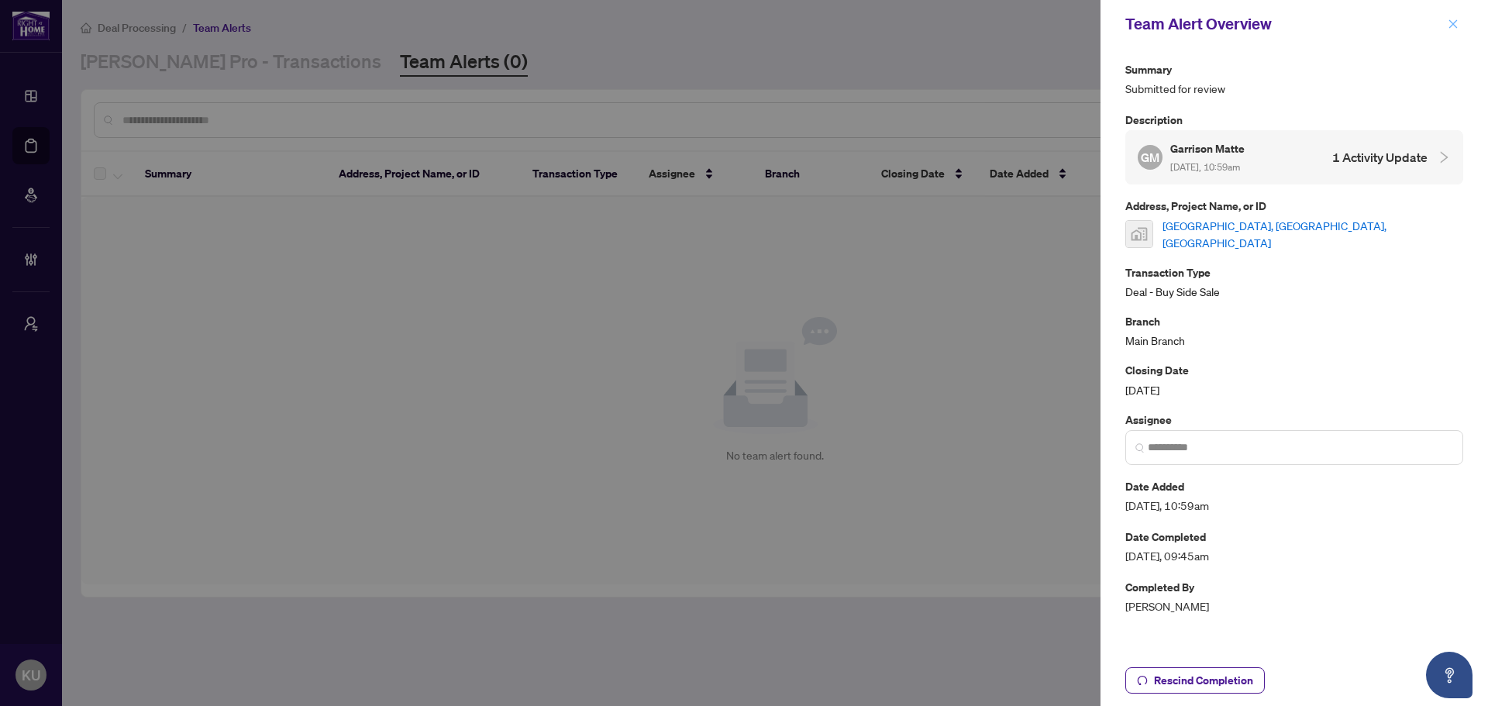
click at [1451, 27] on icon "close" at bounding box center [1453, 23] width 9 height 9
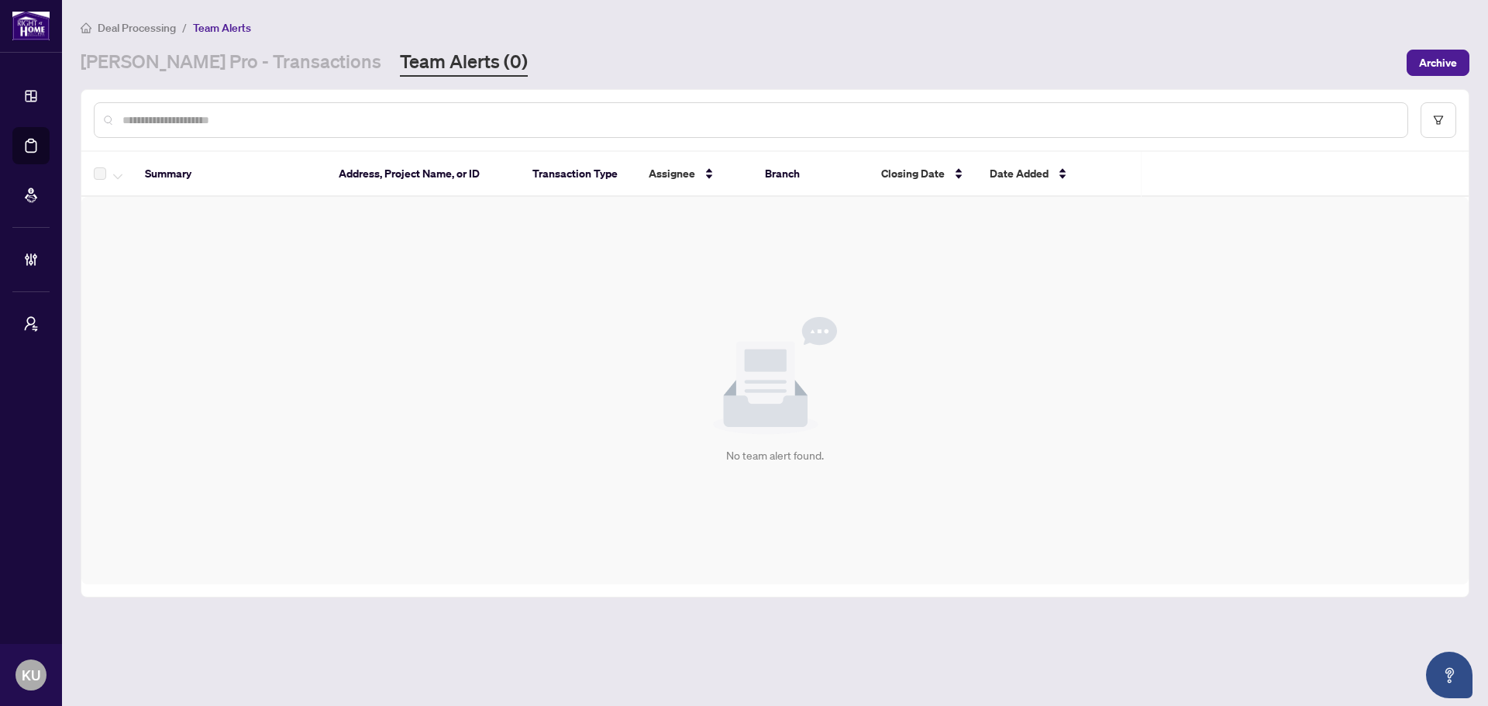
drag, startPoint x: 161, startPoint y: 61, endPoint x: 302, endPoint y: 8, distance: 150.8
click at [161, 61] on link "[PERSON_NAME] Pro - Transactions" at bounding box center [231, 63] width 301 height 28
